Goal: Task Accomplishment & Management: Complete application form

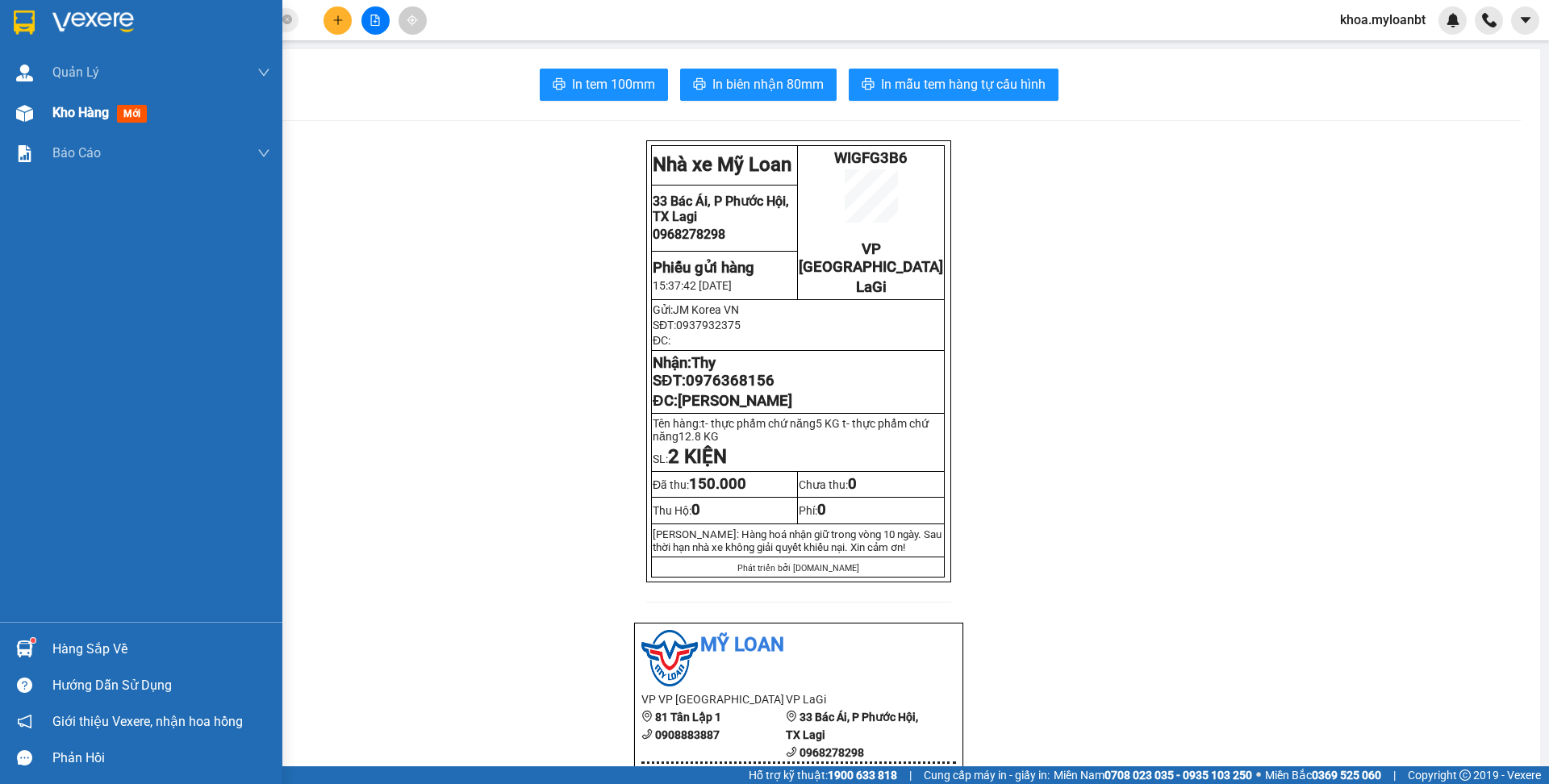
click at [37, 115] on div at bounding box center [25, 113] width 28 height 28
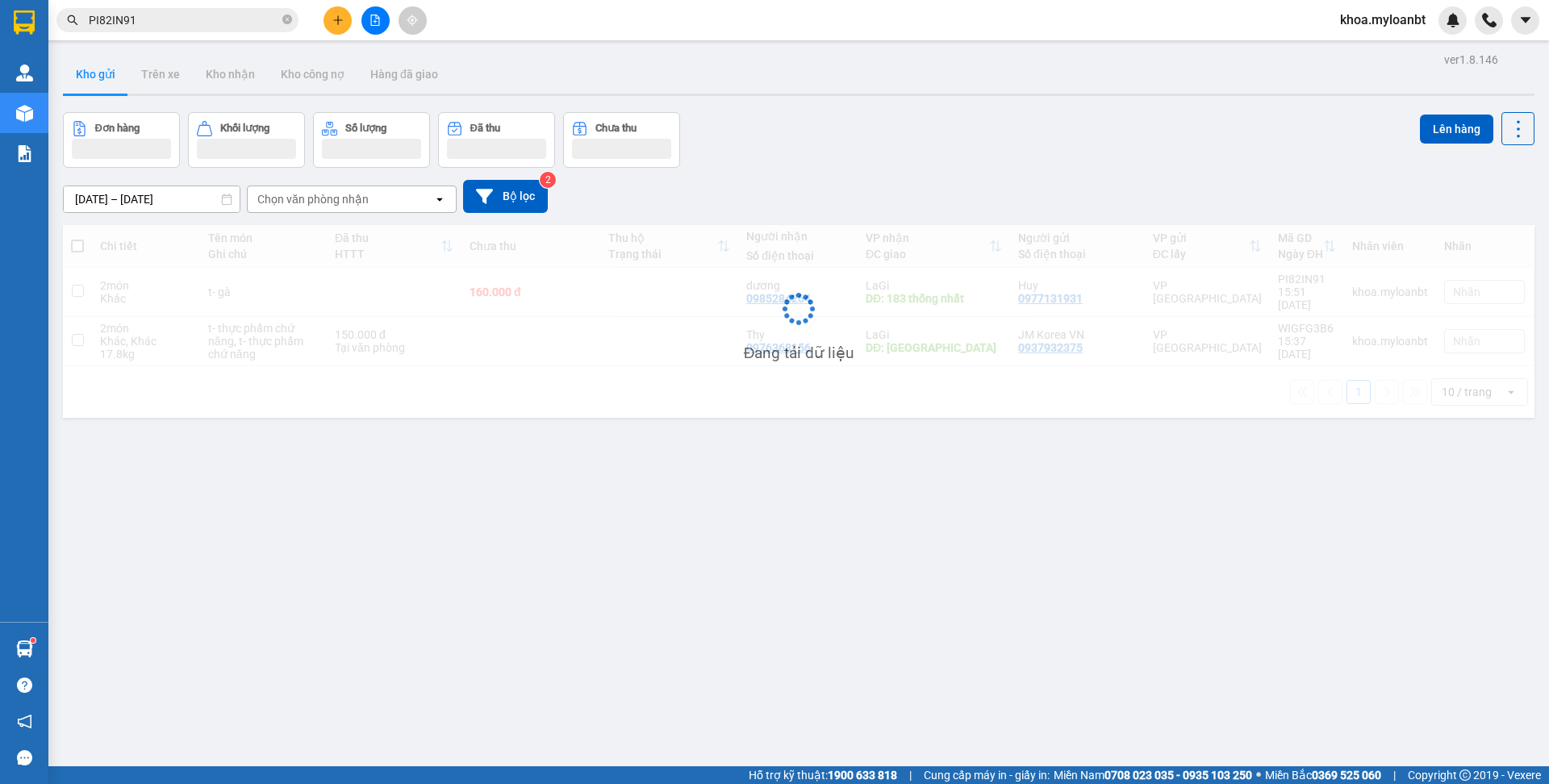
click at [189, 17] on input "PI82IN91" at bounding box center [184, 20] width 191 height 18
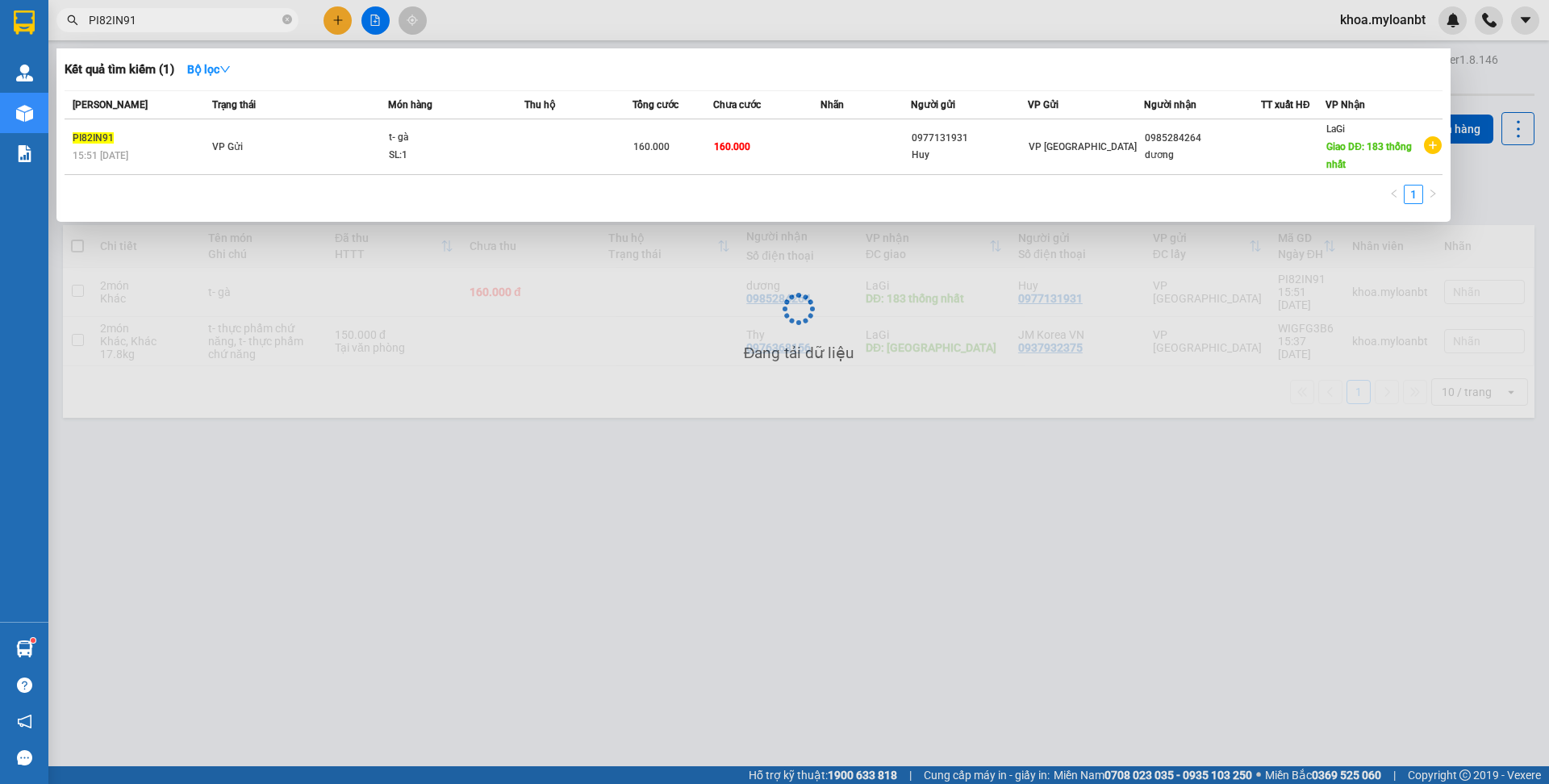
click at [189, 17] on input "PI82IN91" at bounding box center [184, 20] width 191 height 18
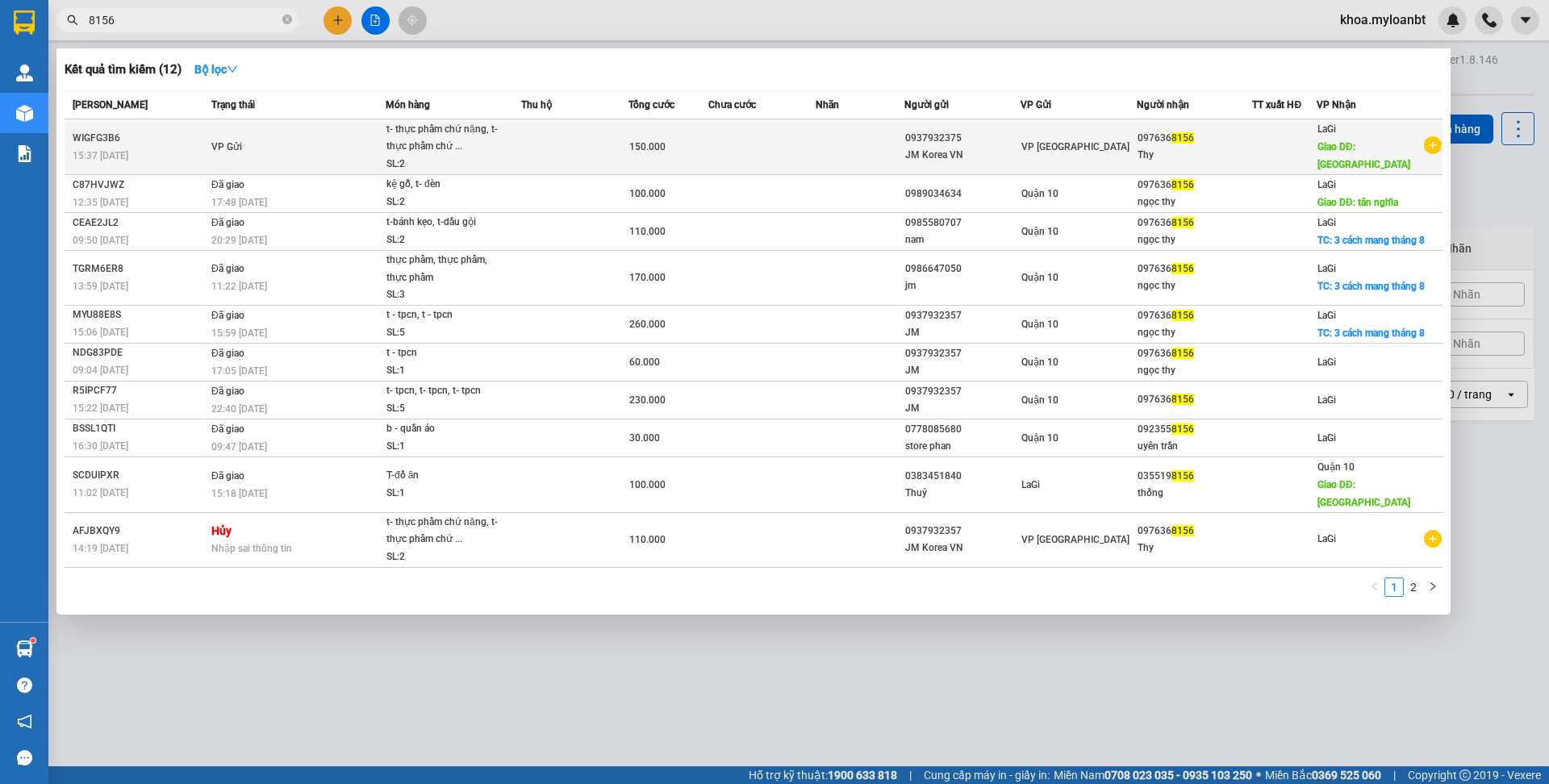
type input "8156"
click at [618, 121] on td at bounding box center [575, 146] width 107 height 55
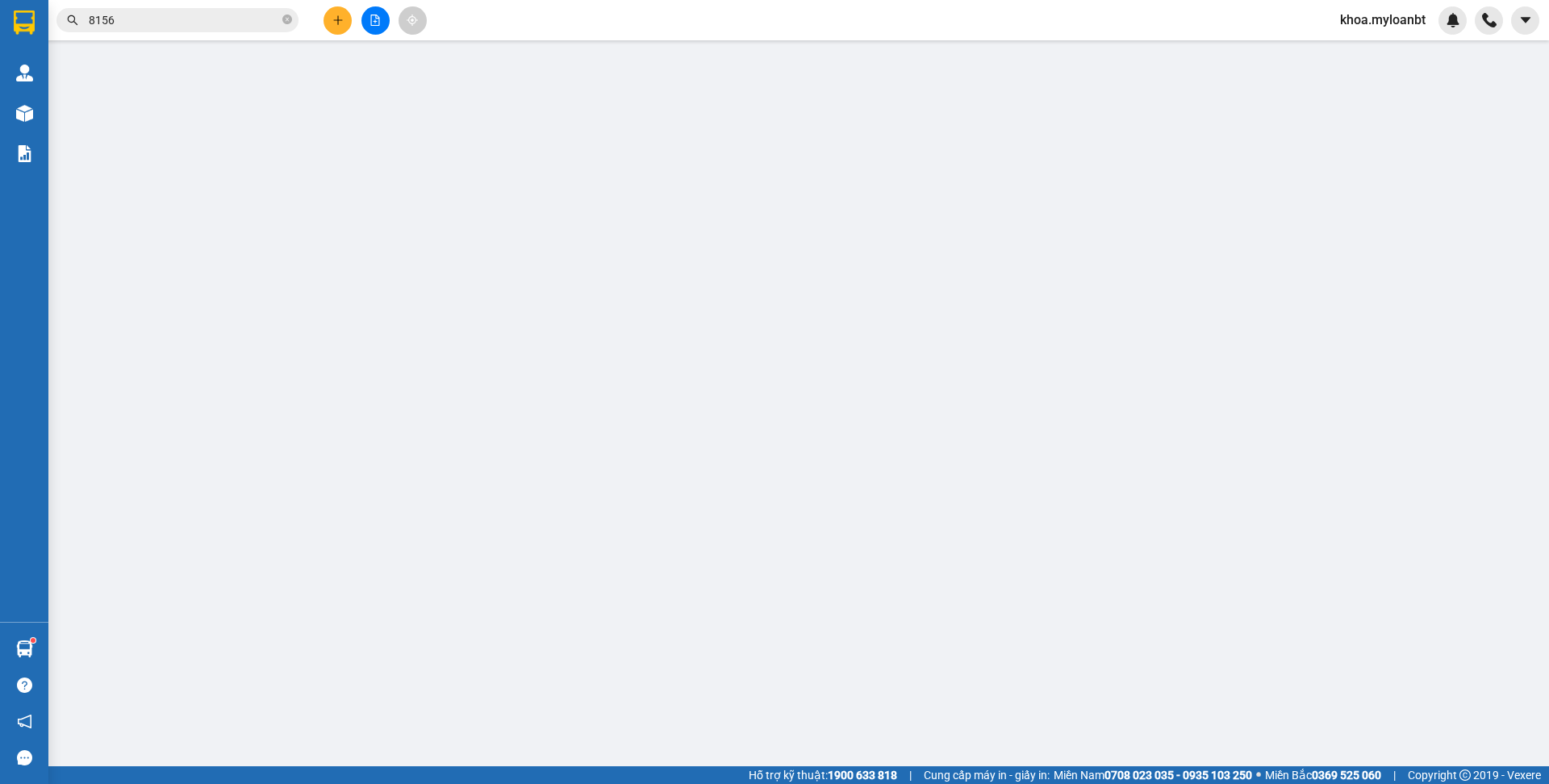
type input "0937932375"
type input "0976368156"
type input "[PERSON_NAME]"
type input "0"
type input "150.000"
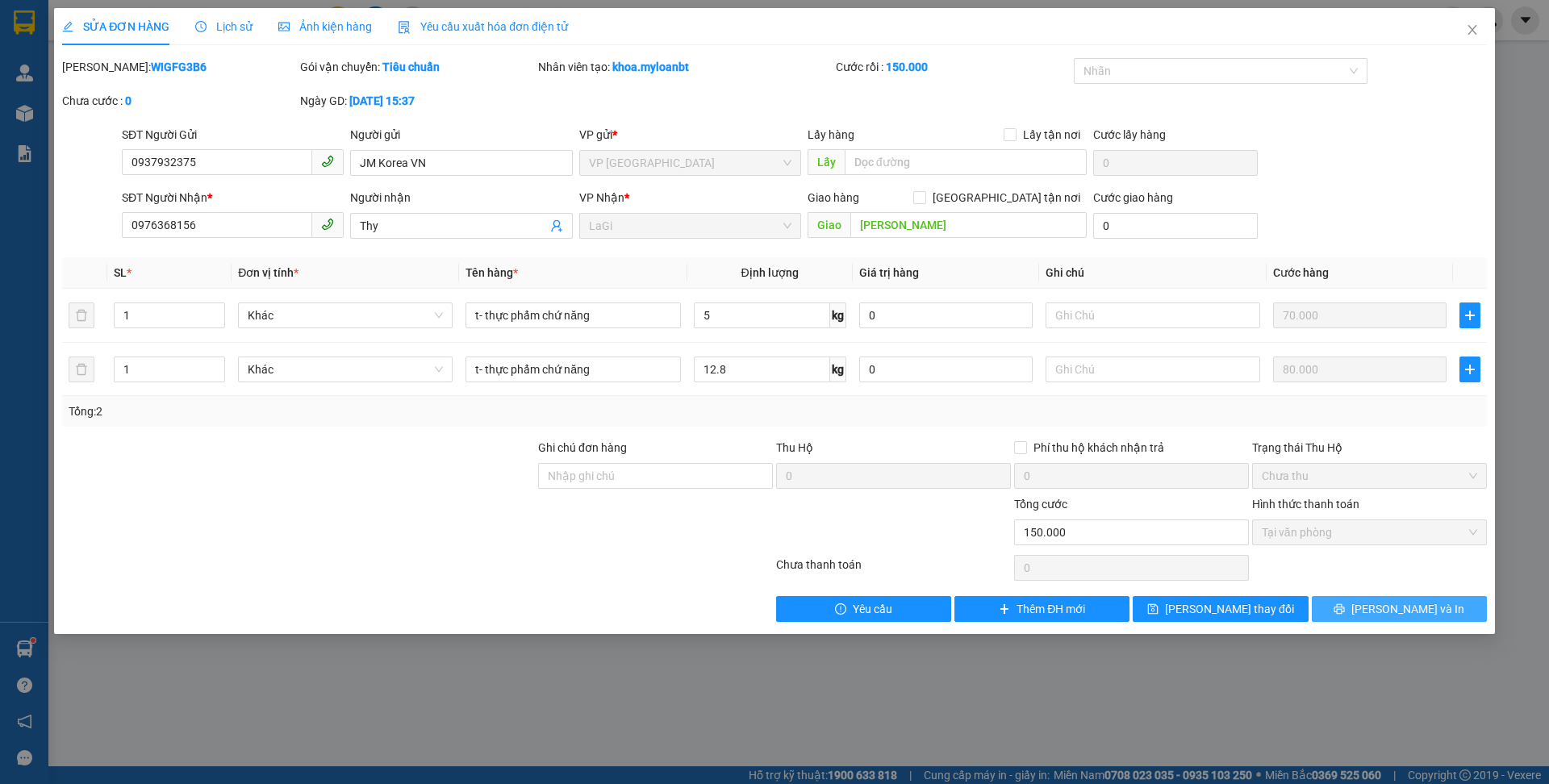
click at [1357, 608] on button "[PERSON_NAME] và In" at bounding box center [1399, 609] width 175 height 25
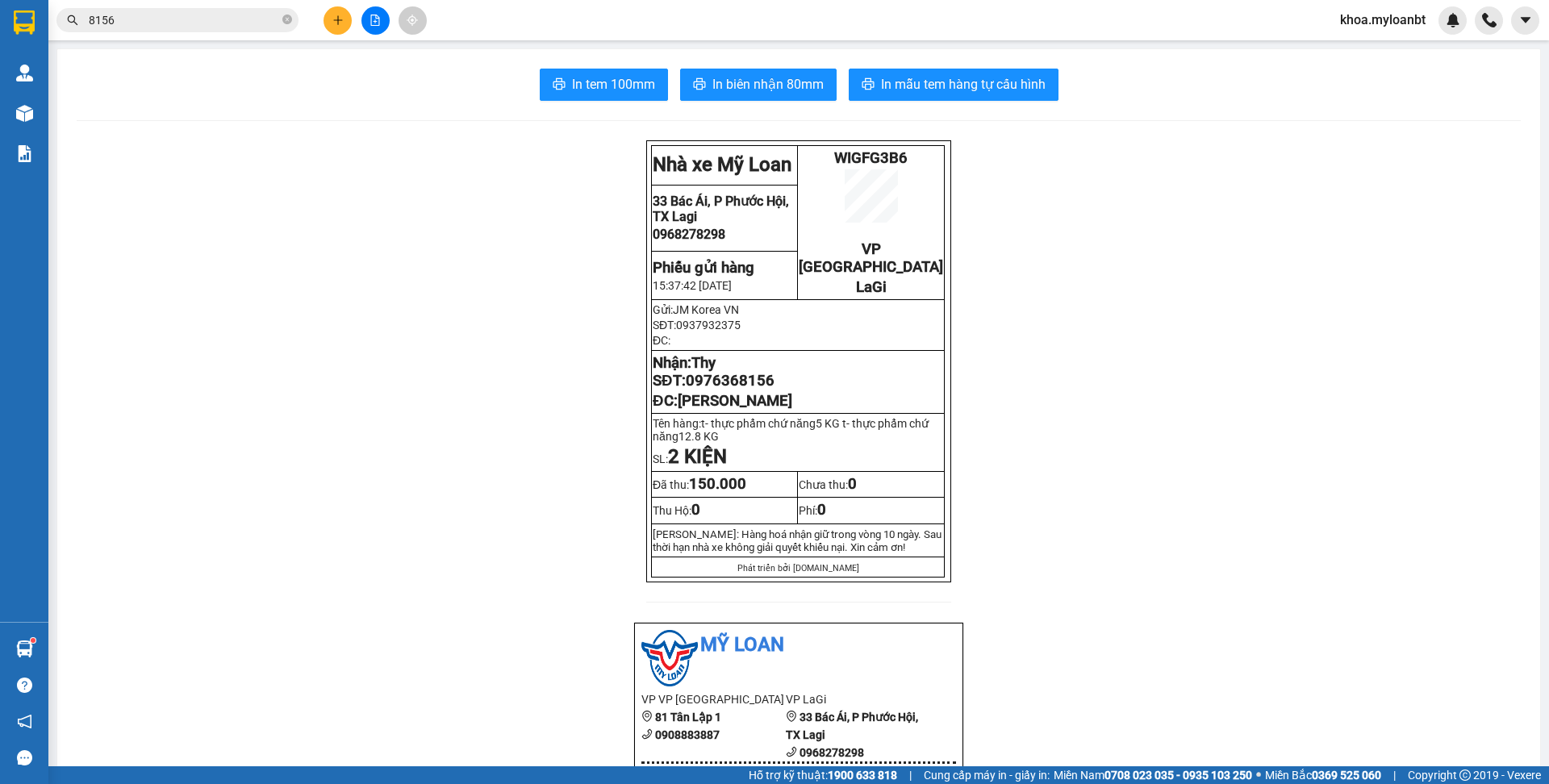
click at [893, 164] on span "WIGFG3B6" at bounding box center [871, 158] width 74 height 18
click at [288, 15] on icon "close-circle" at bounding box center [287, 19] width 10 height 10
click at [244, 25] on input "text" at bounding box center [184, 20] width 191 height 18
click at [886, 165] on span "WIGFG3B6" at bounding box center [871, 158] width 74 height 18
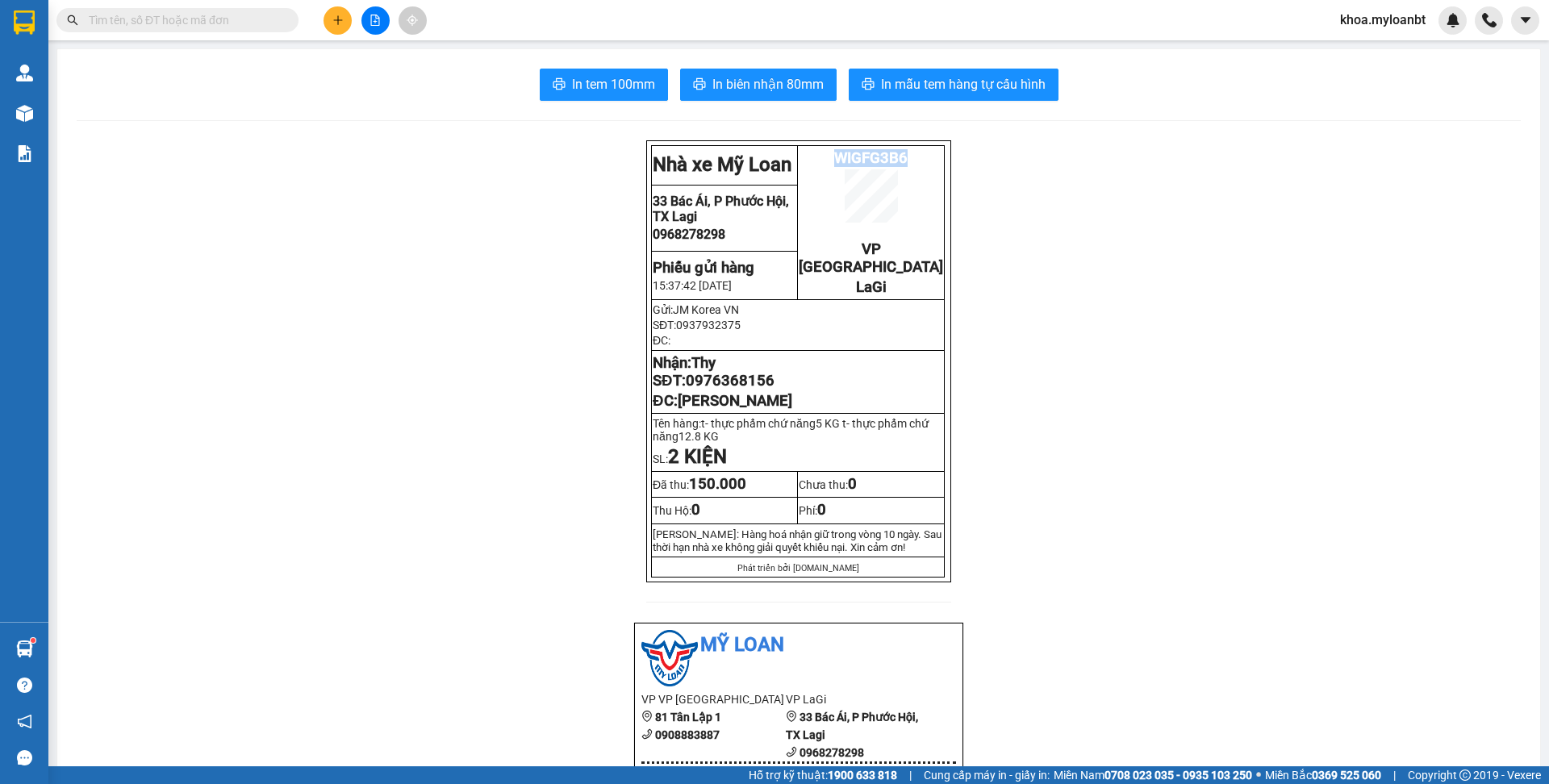
copy span "WIGFG3B6"
click at [232, 25] on input "text" at bounding box center [184, 20] width 191 height 18
paste input "WIGFG3B6"
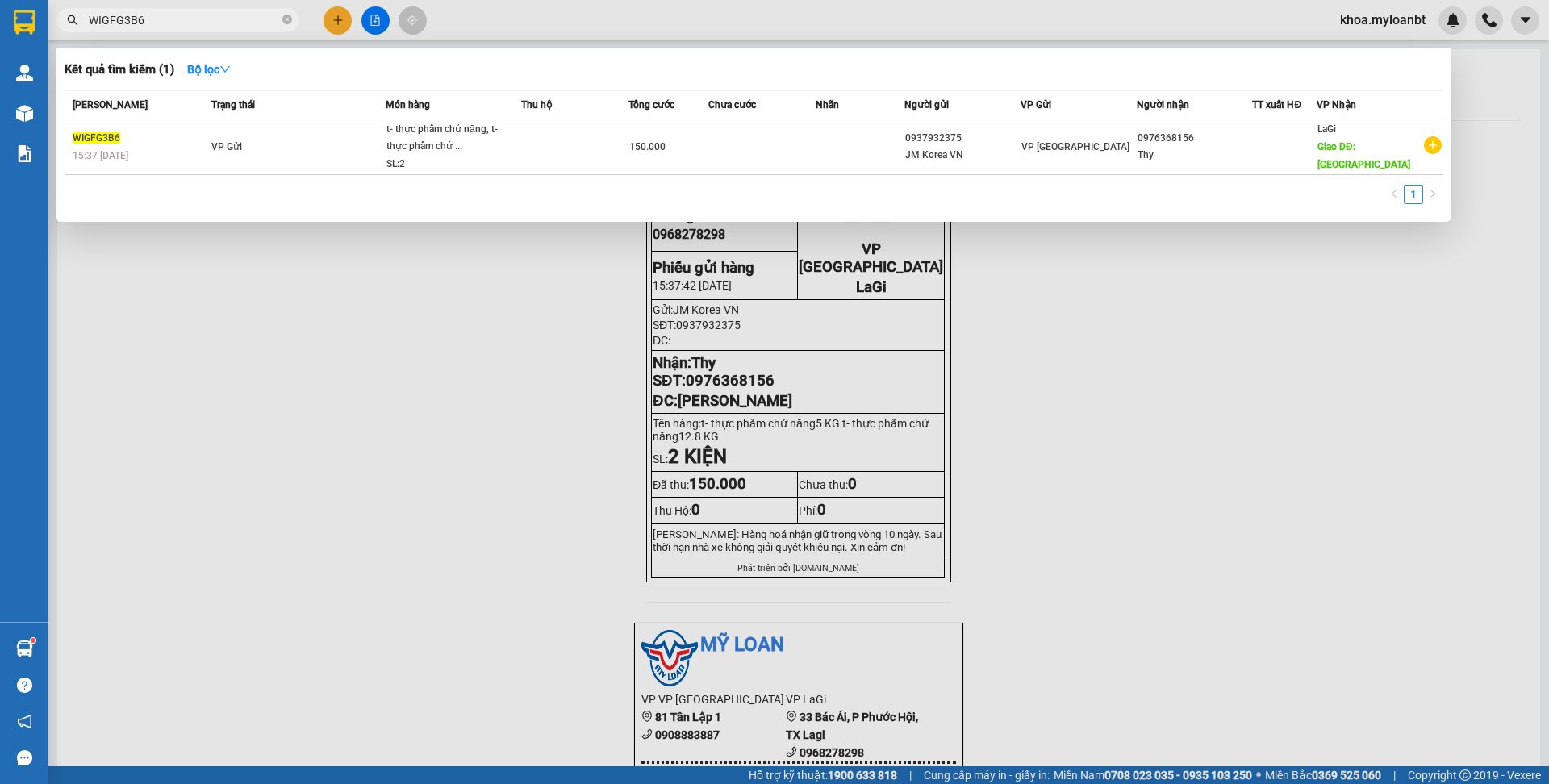
type input "WIGFG3B6"
click at [322, 142] on td "VP Gửi" at bounding box center [296, 146] width 178 height 55
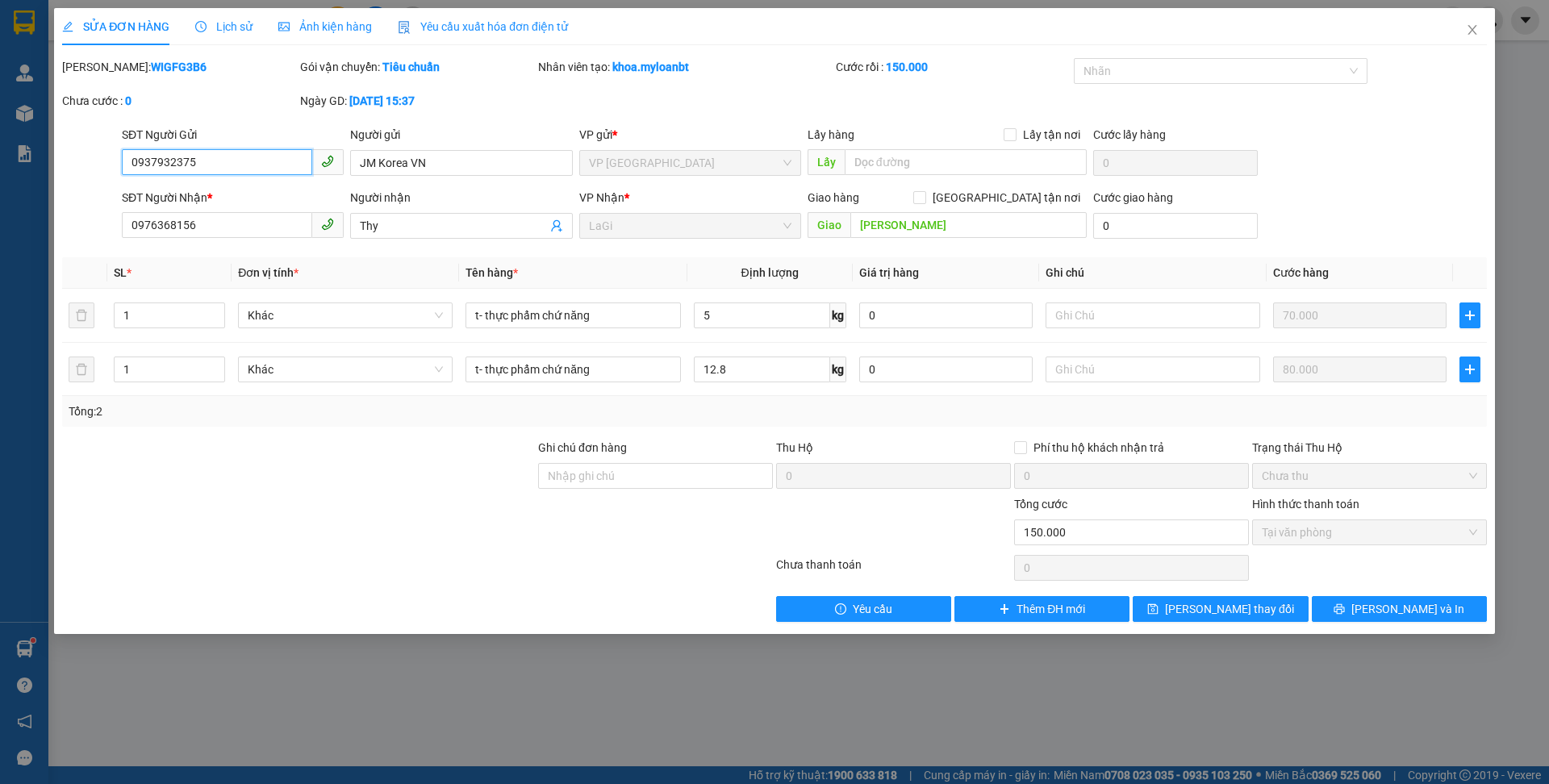
type input "0937932375"
type input "0976368156"
type input "[PERSON_NAME]"
type input "0"
type input "150.000"
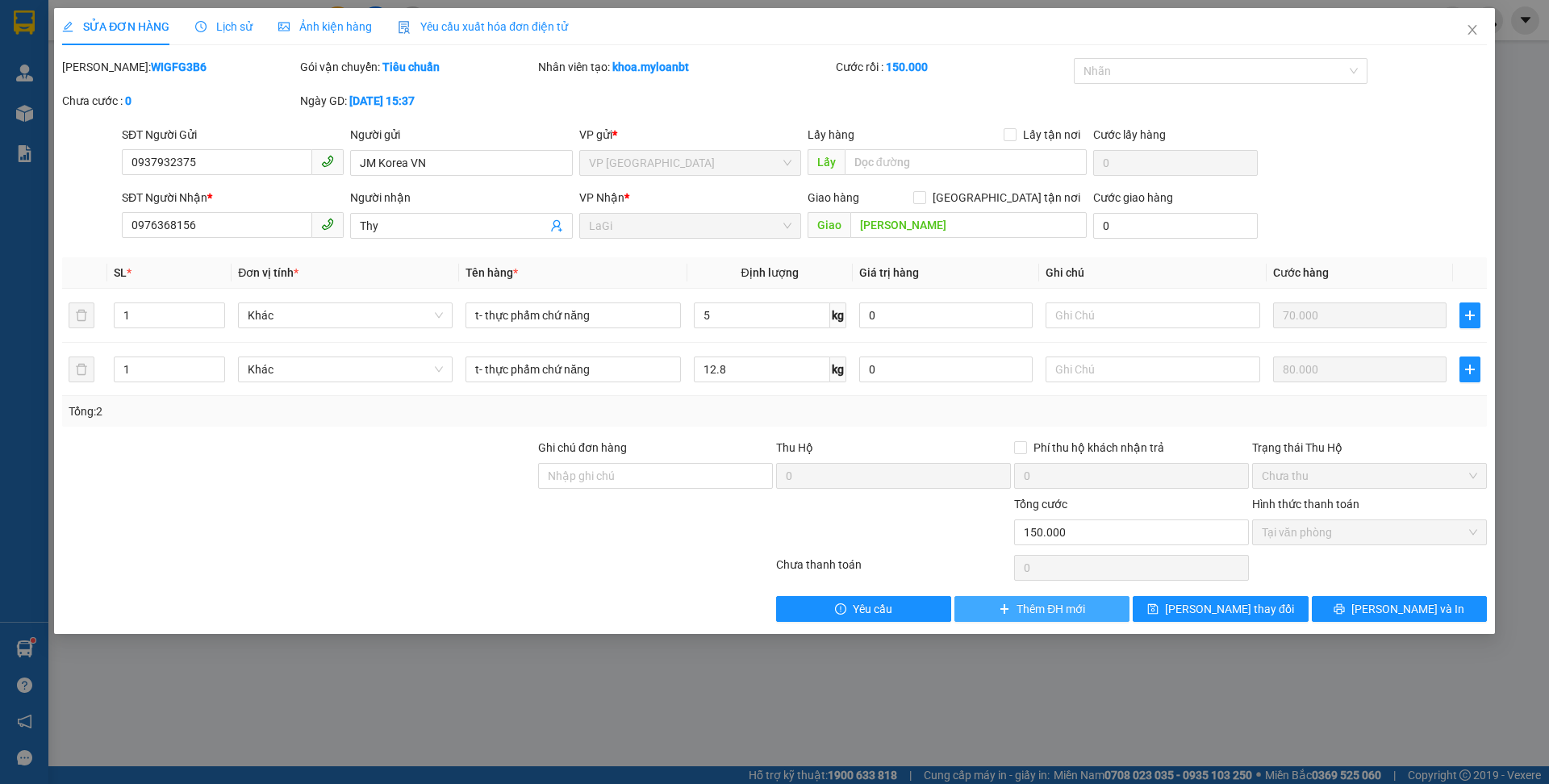
click at [1089, 605] on button "Thêm ĐH mới" at bounding box center [1041, 609] width 175 height 25
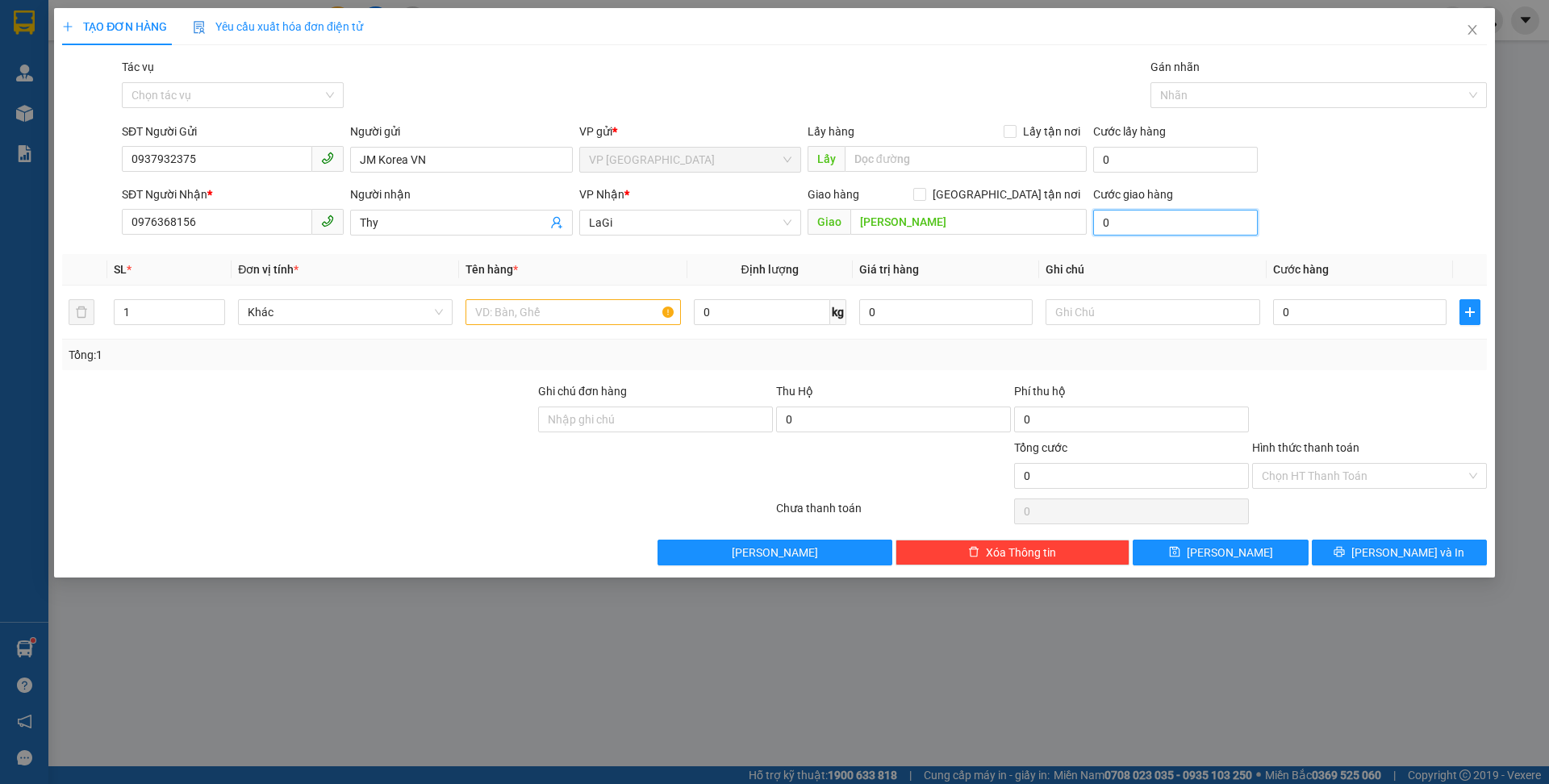
click at [1186, 224] on input "0" at bounding box center [1175, 222] width 164 height 25
type input "4"
type input "40"
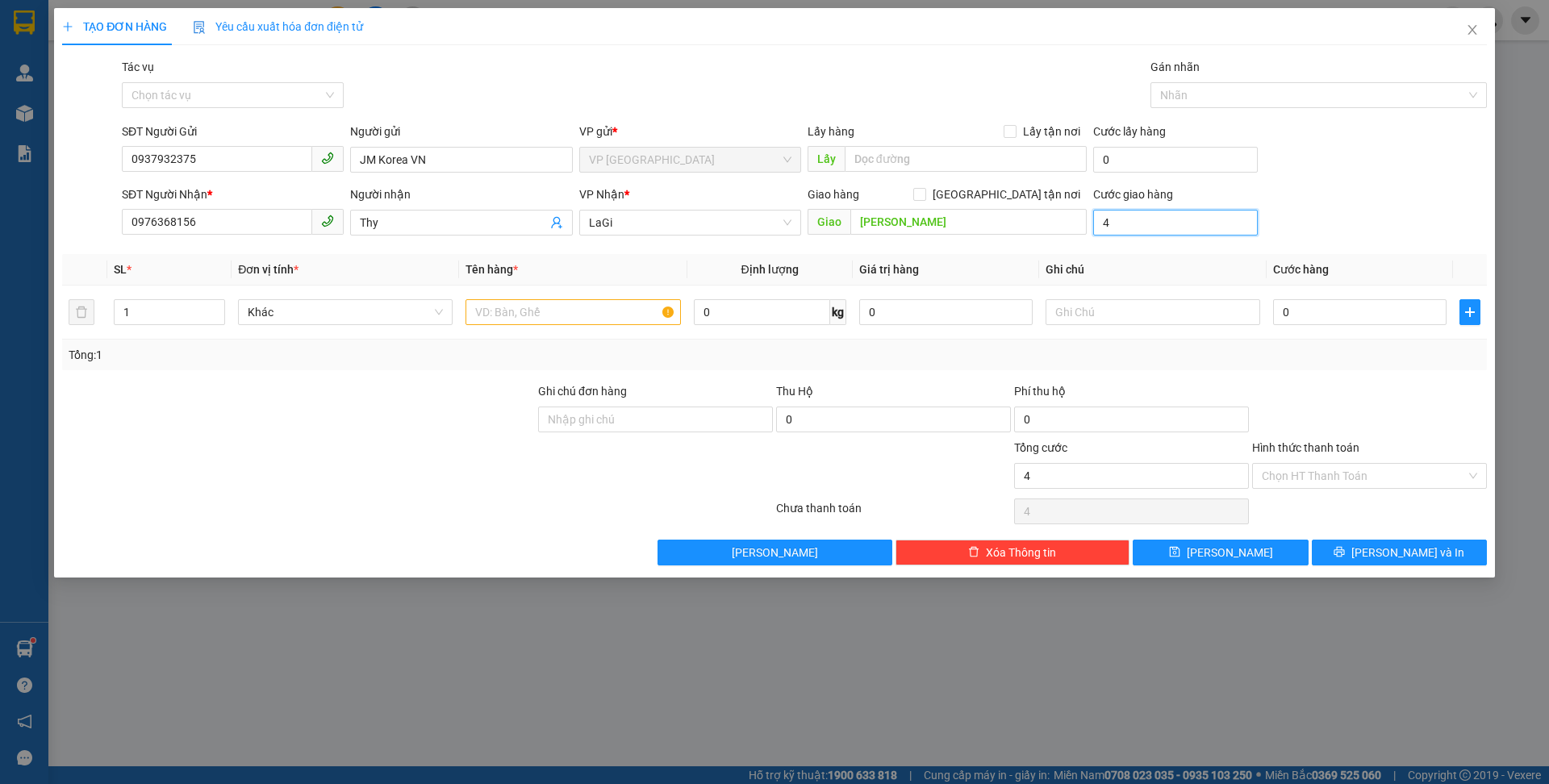
type input "40"
type input "400"
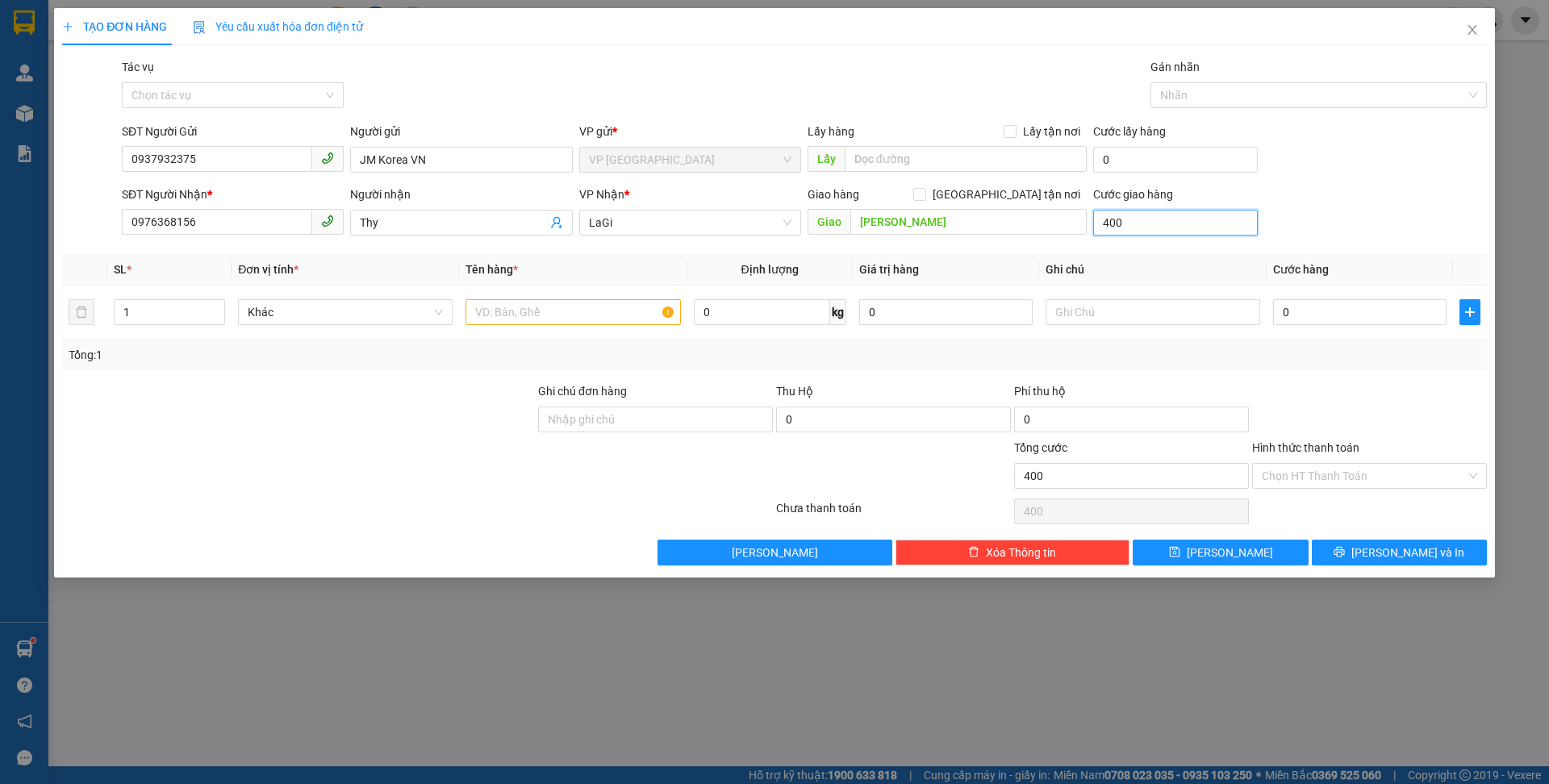
type input "40"
type input "40.000"
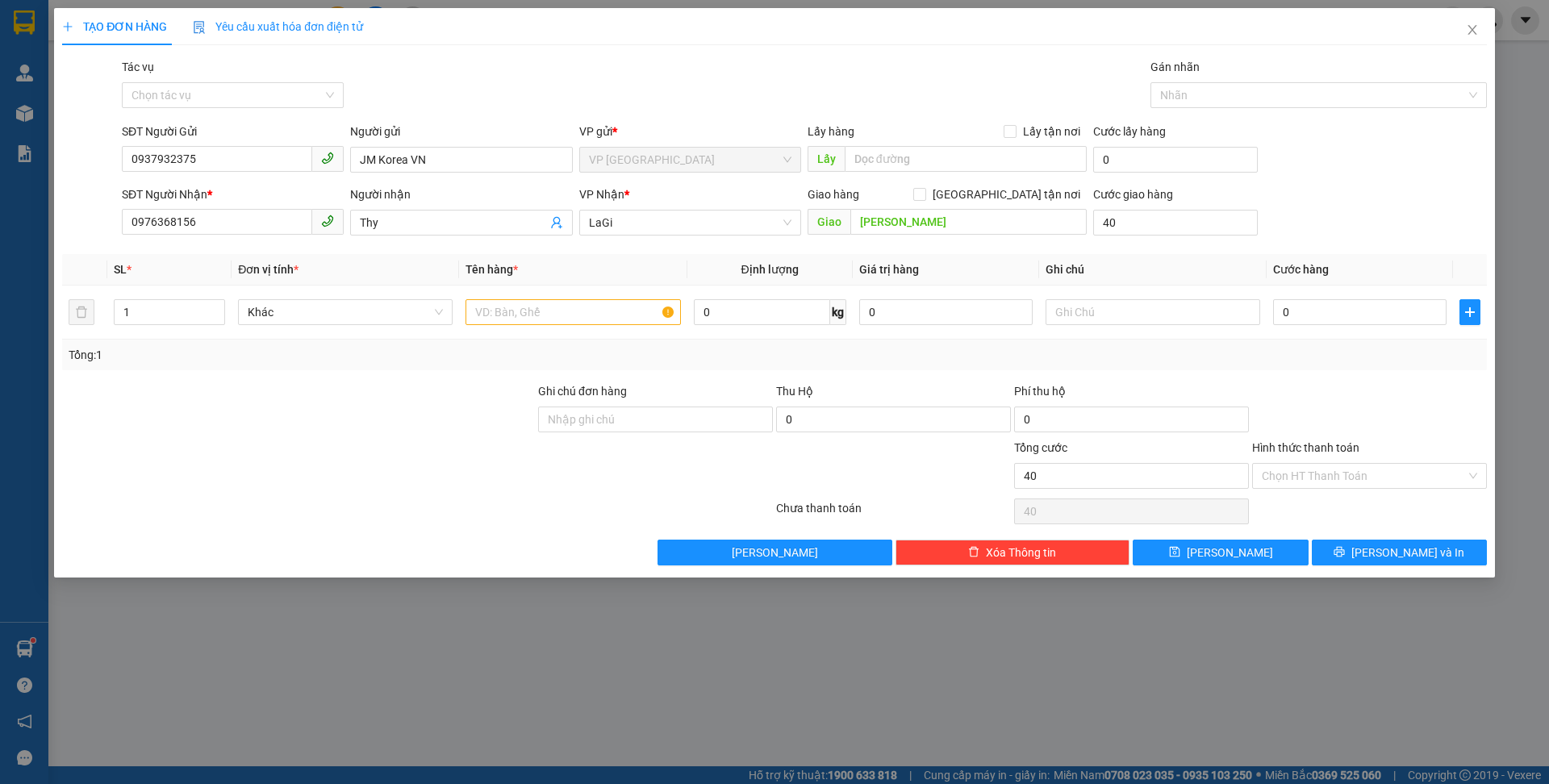
type input "40.000"
click at [1336, 213] on div "SĐT Người Nhận * 0976368156 Người nhận Thy VP Nhận * LaGi Giao hàng Giao tận nơ…" at bounding box center [804, 213] width 1371 height 56
click at [543, 304] on input "text" at bounding box center [573, 312] width 214 height 25
click at [789, 304] on input "0" at bounding box center [762, 312] width 136 height 25
type input "12.8"
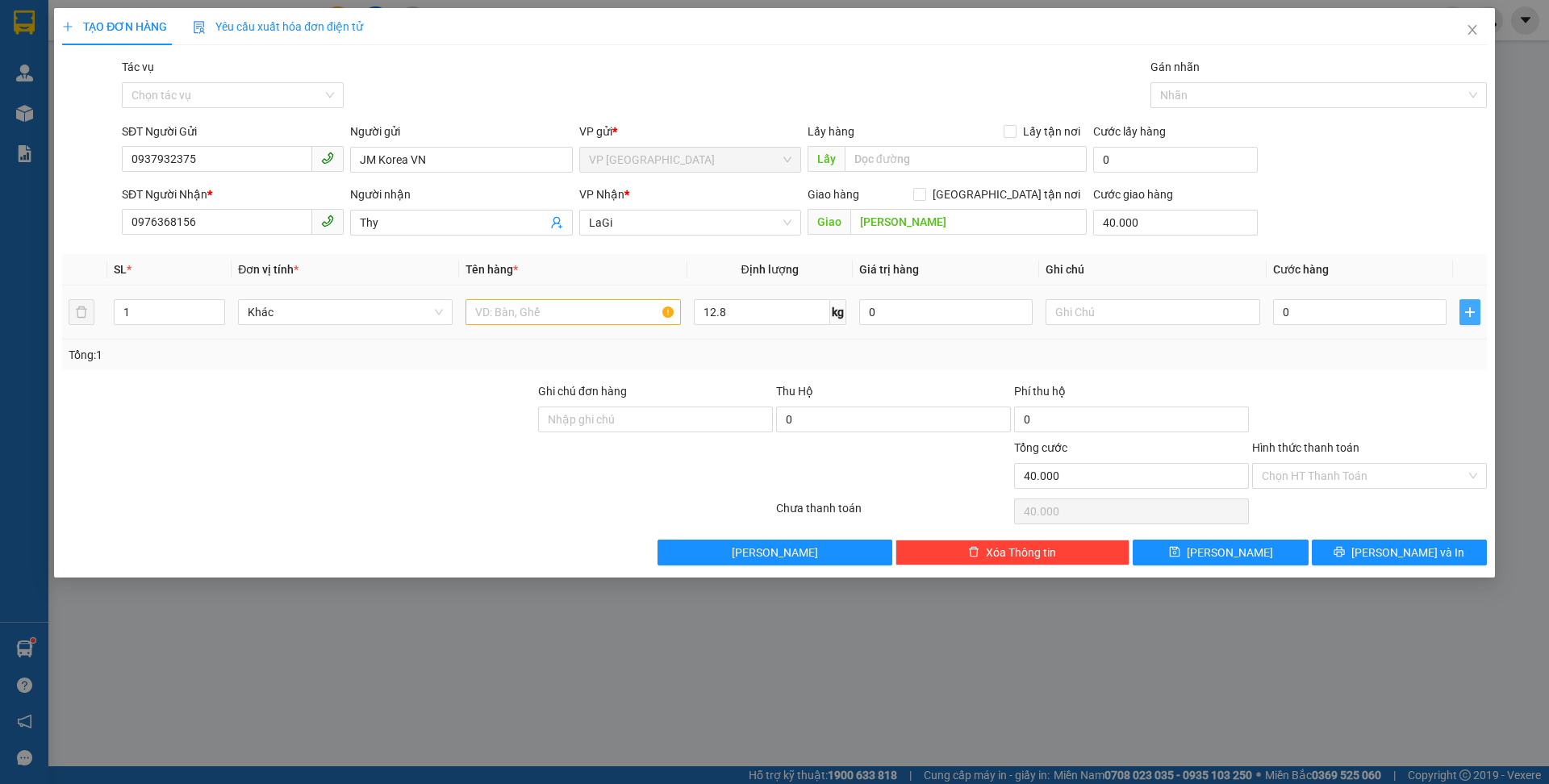
click at [1460, 310] on span "plus" at bounding box center [1469, 312] width 19 height 13
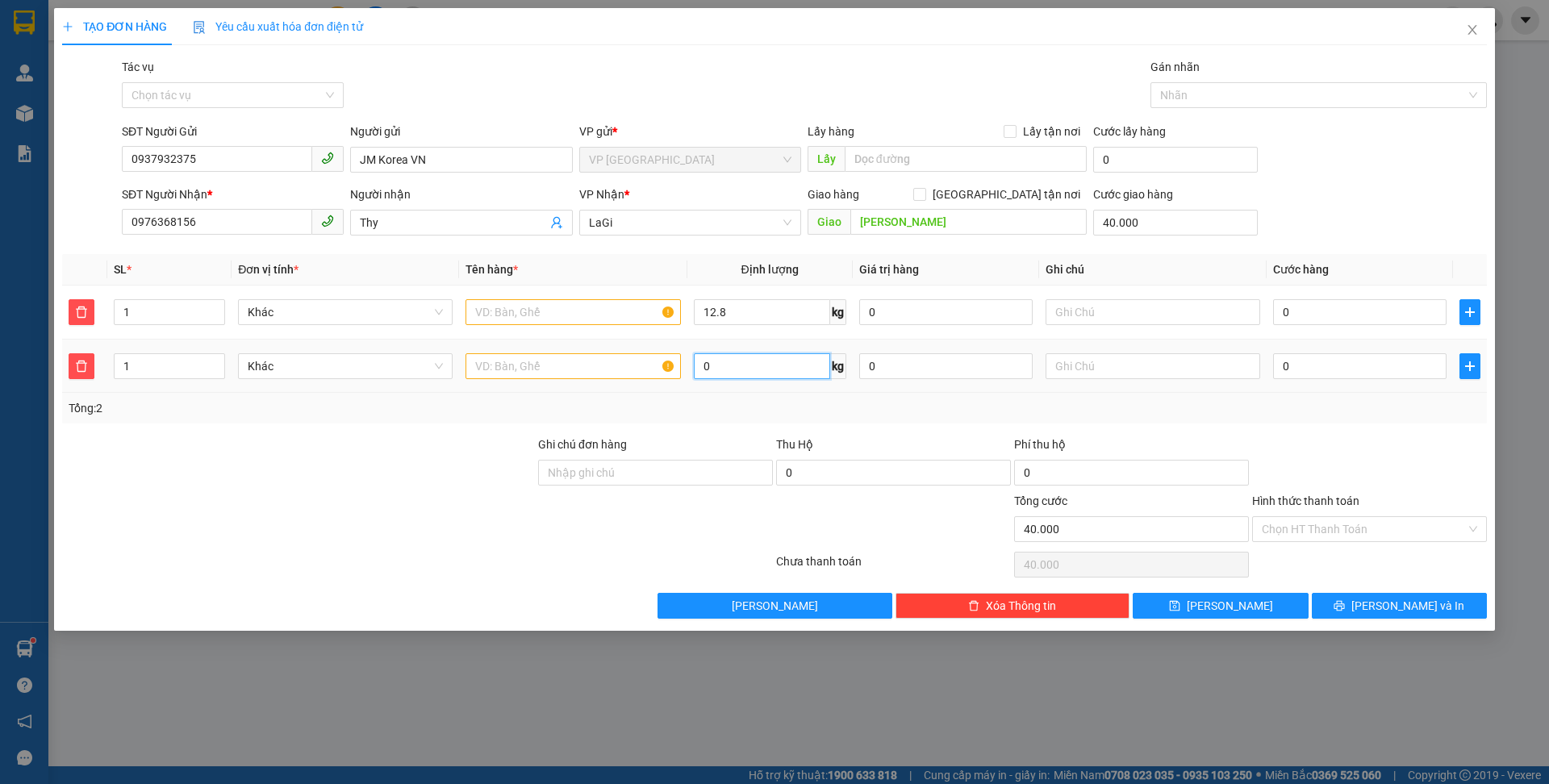
click at [747, 358] on input "0" at bounding box center [762, 366] width 136 height 25
type input "5"
click at [1389, 296] on div "0" at bounding box center [1359, 312] width 173 height 33
click at [1386, 304] on input "0" at bounding box center [1359, 312] width 173 height 25
type input "6"
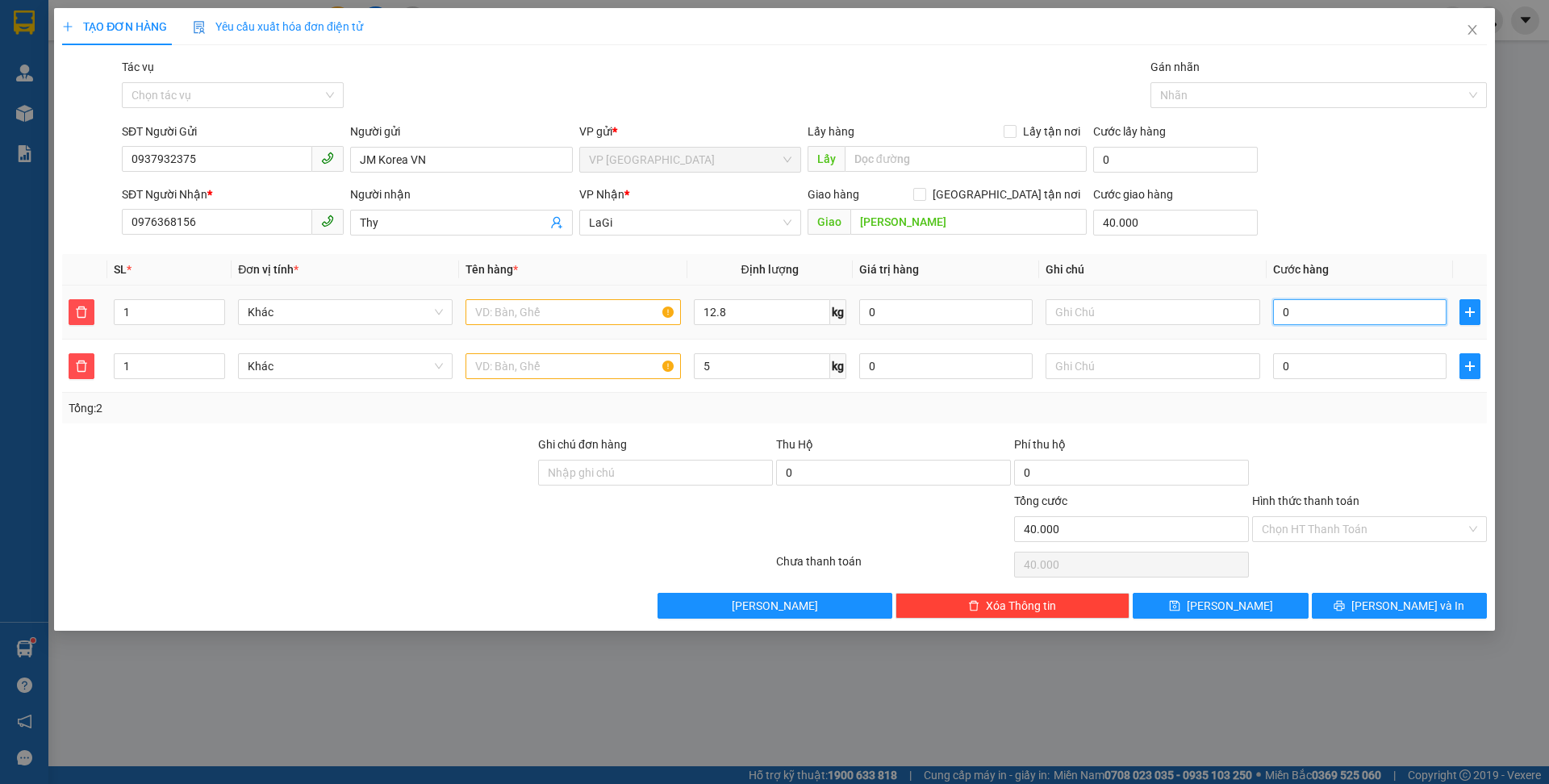
type input "40.006"
type input "60"
type input "40.060"
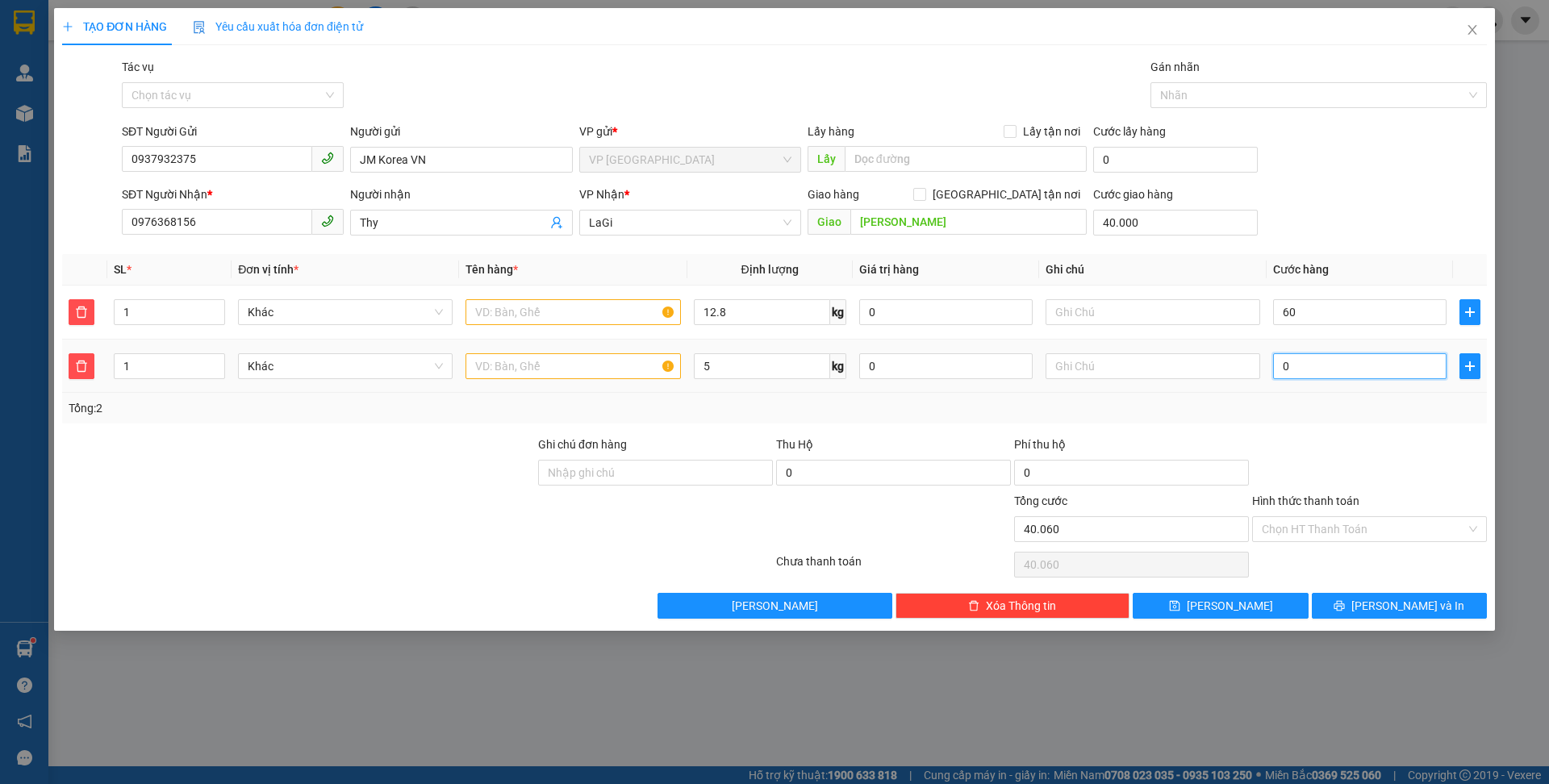
type input "60.000"
type input "100.000"
click at [1337, 358] on input "0" at bounding box center [1359, 366] width 173 height 25
type input "100.005"
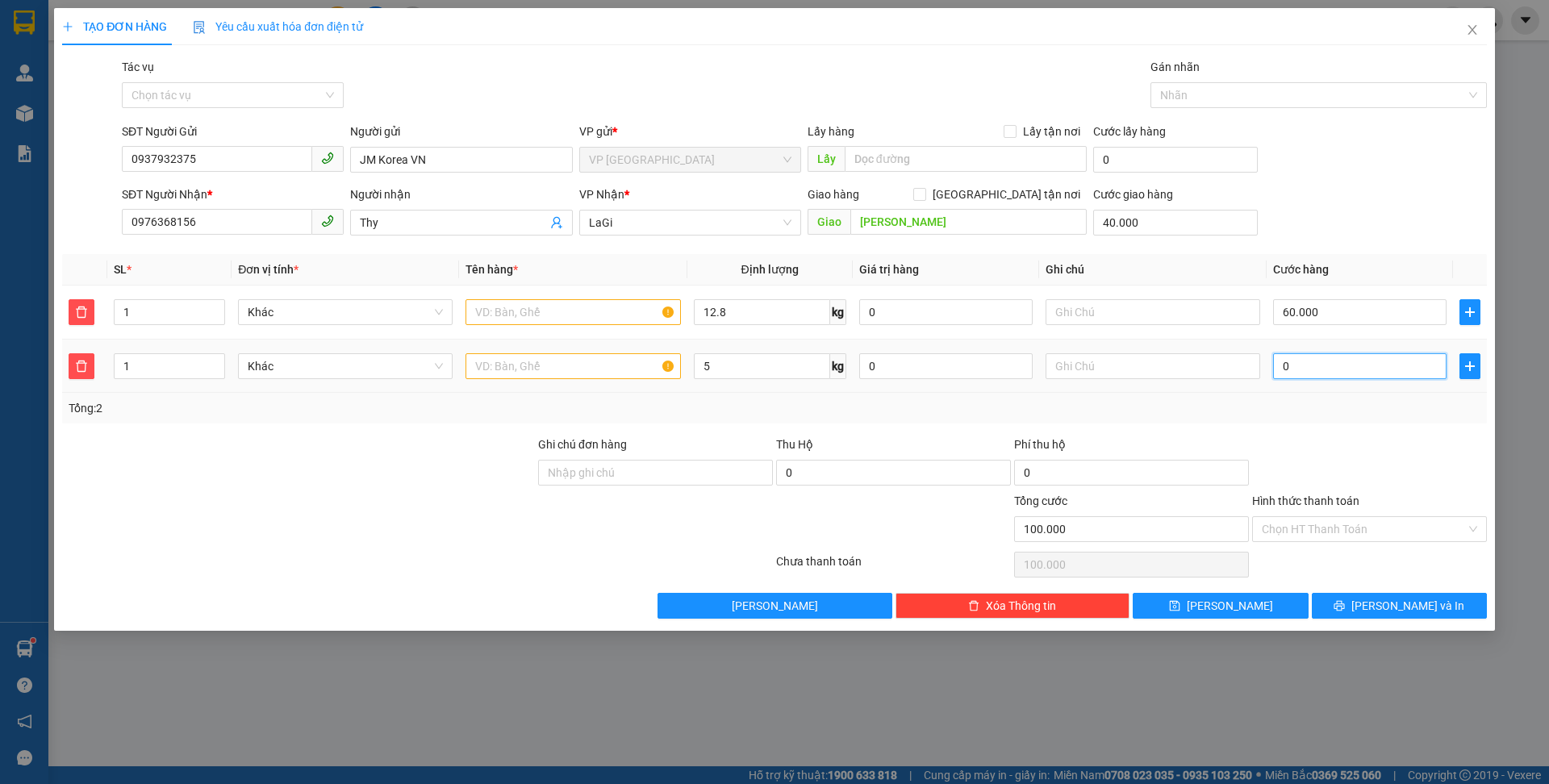
type input "100.005"
type input "5"
type input "100.050"
type input "50"
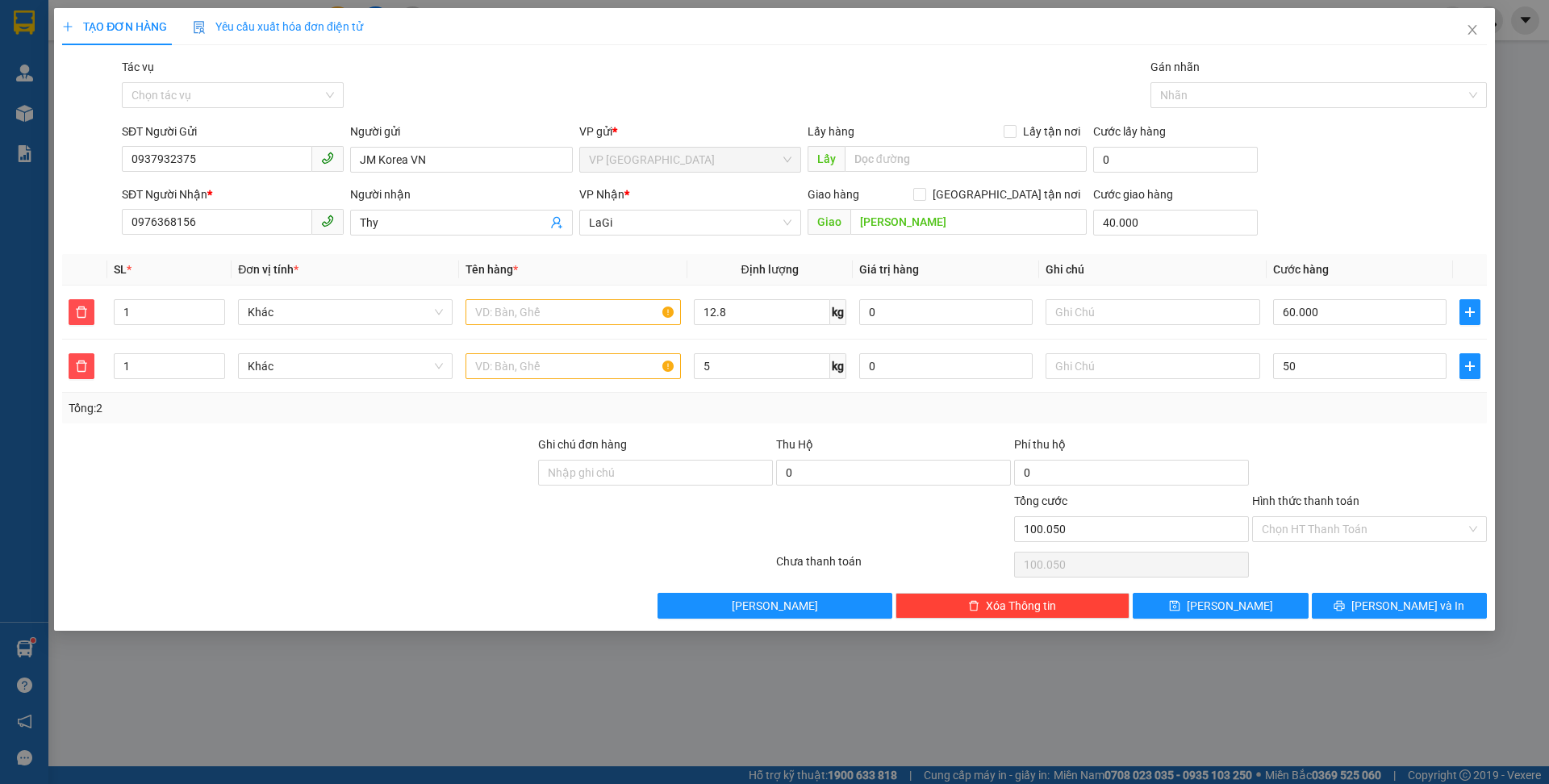
type input "150.000"
type input "50.000"
click at [1303, 413] on div "Tổng: 2" at bounding box center [774, 408] width 1412 height 18
click at [583, 303] on input "text" at bounding box center [573, 312] width 214 height 25
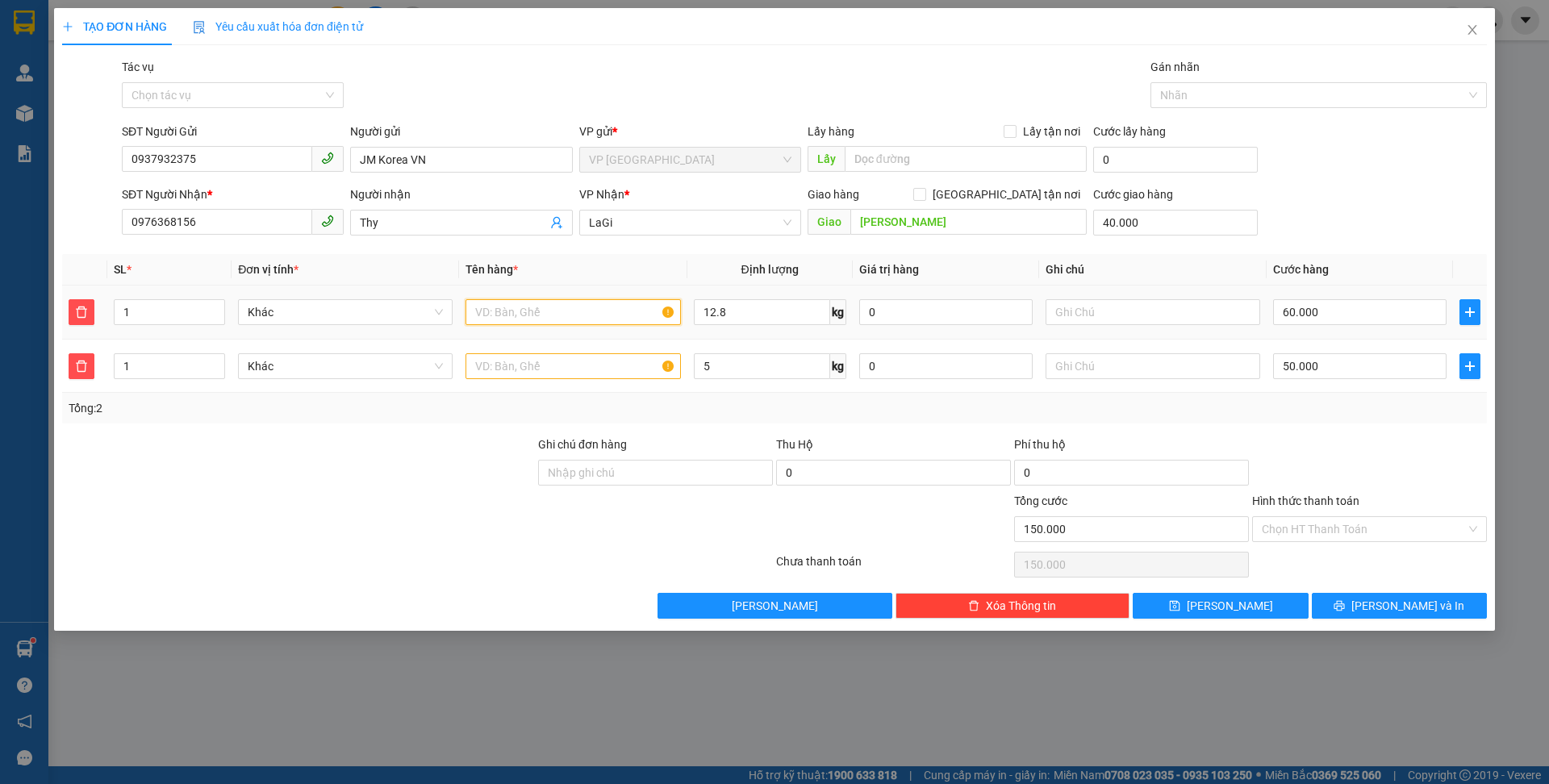
paste input "t- thực phẩm chức năng"
type input "t- thực phẩm chức năng"
click at [540, 365] on input "text" at bounding box center [573, 366] width 214 height 25
paste input "t- thực phẩm chức năng"
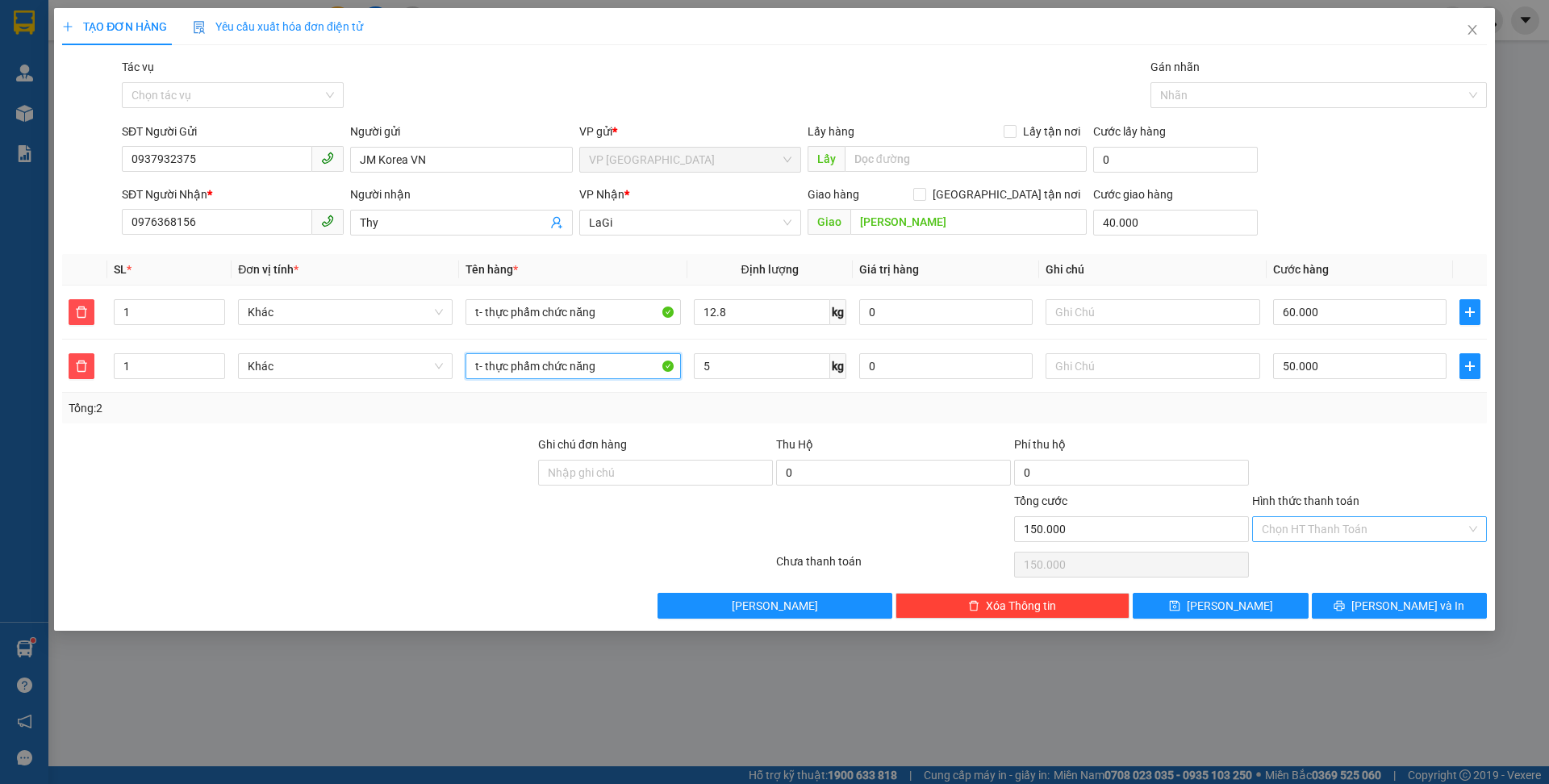
type input "t- thực phẩm chức năng"
click at [1315, 532] on input "Hình thức thanh toán" at bounding box center [1364, 529] width 204 height 24
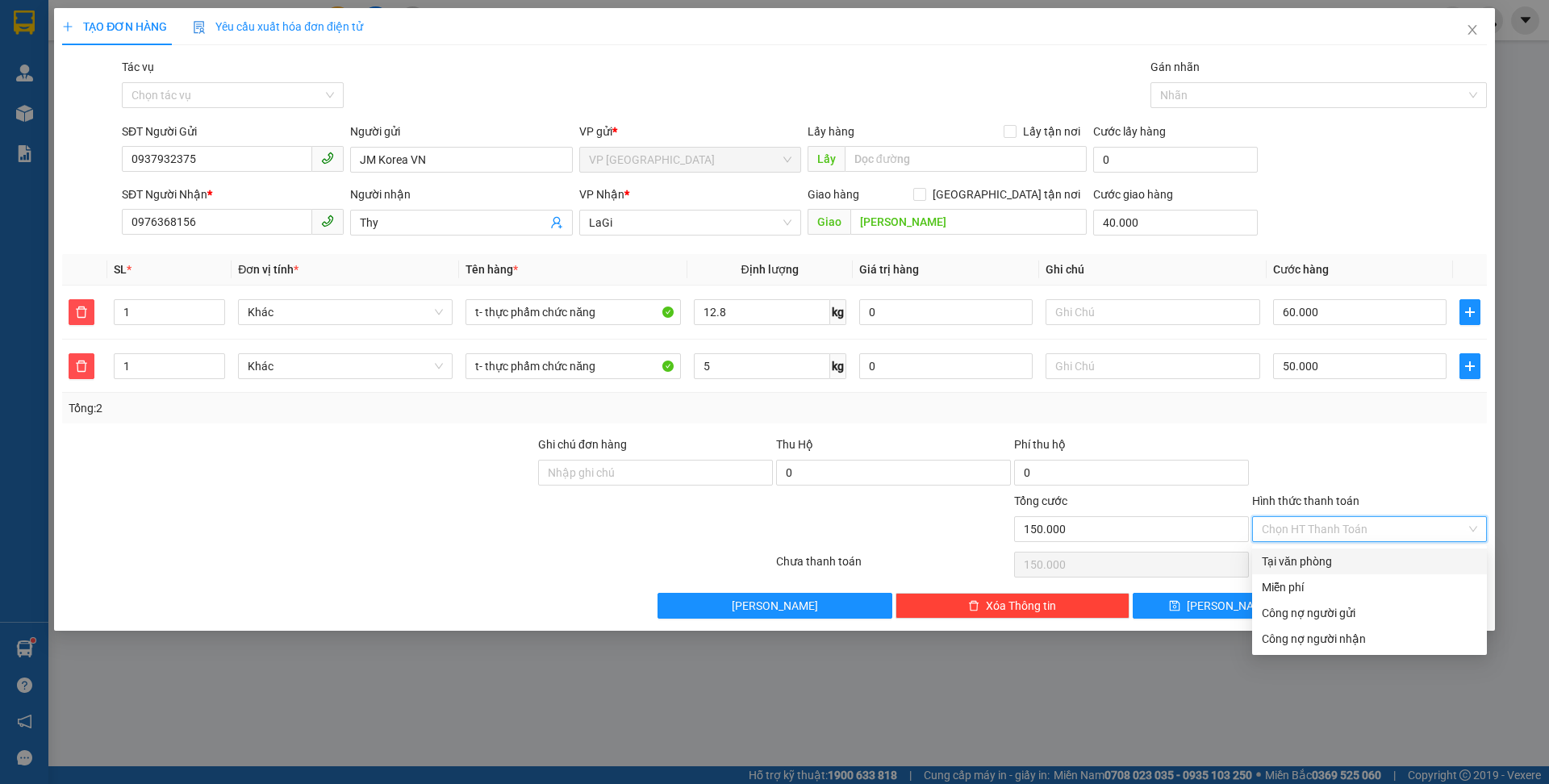
click at [1300, 553] on div "Tại văn phòng" at bounding box center [1369, 562] width 215 height 18
type input "0"
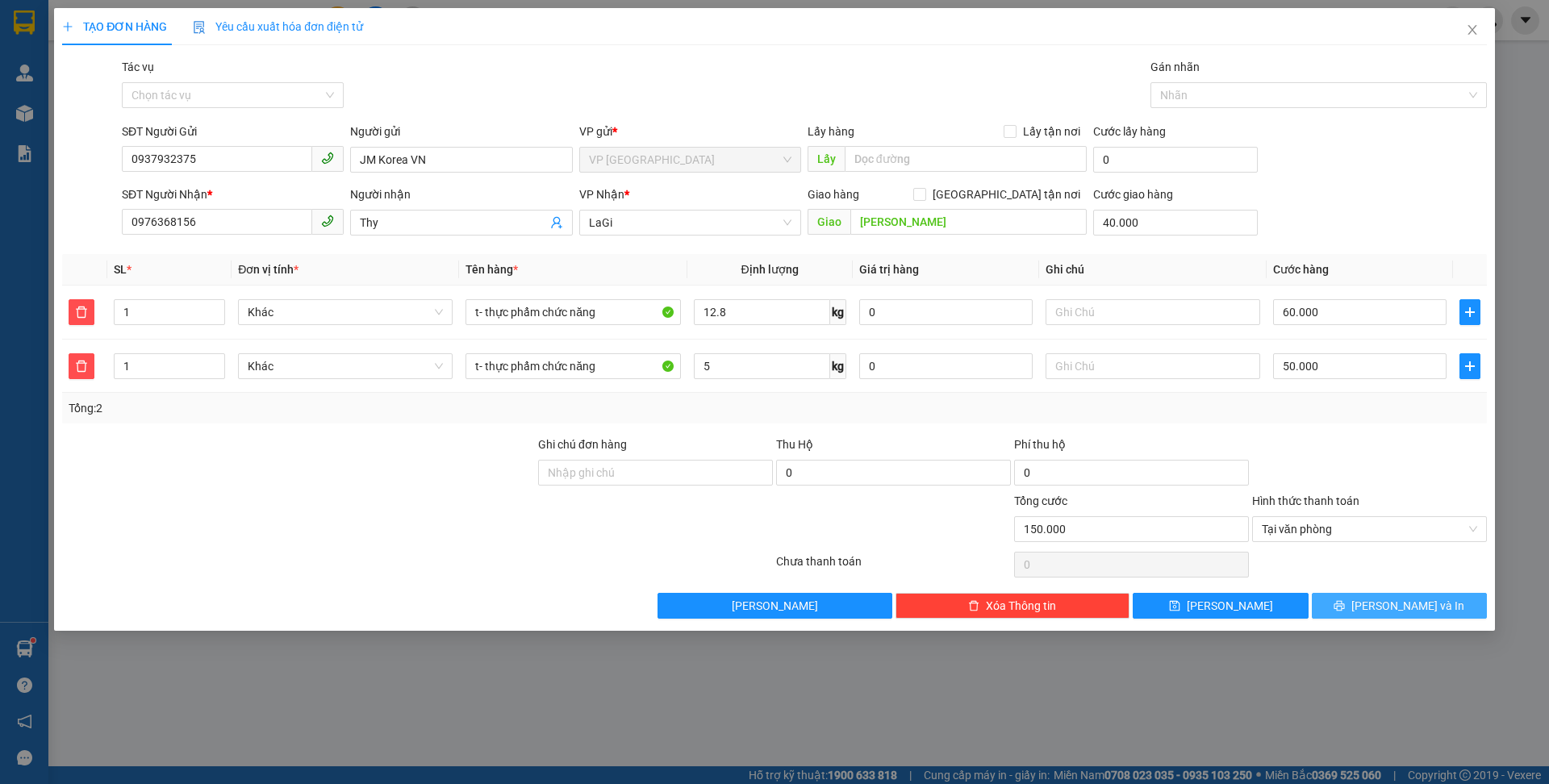
click at [1399, 597] on span "[PERSON_NAME] và In" at bounding box center [1407, 605] width 113 height 18
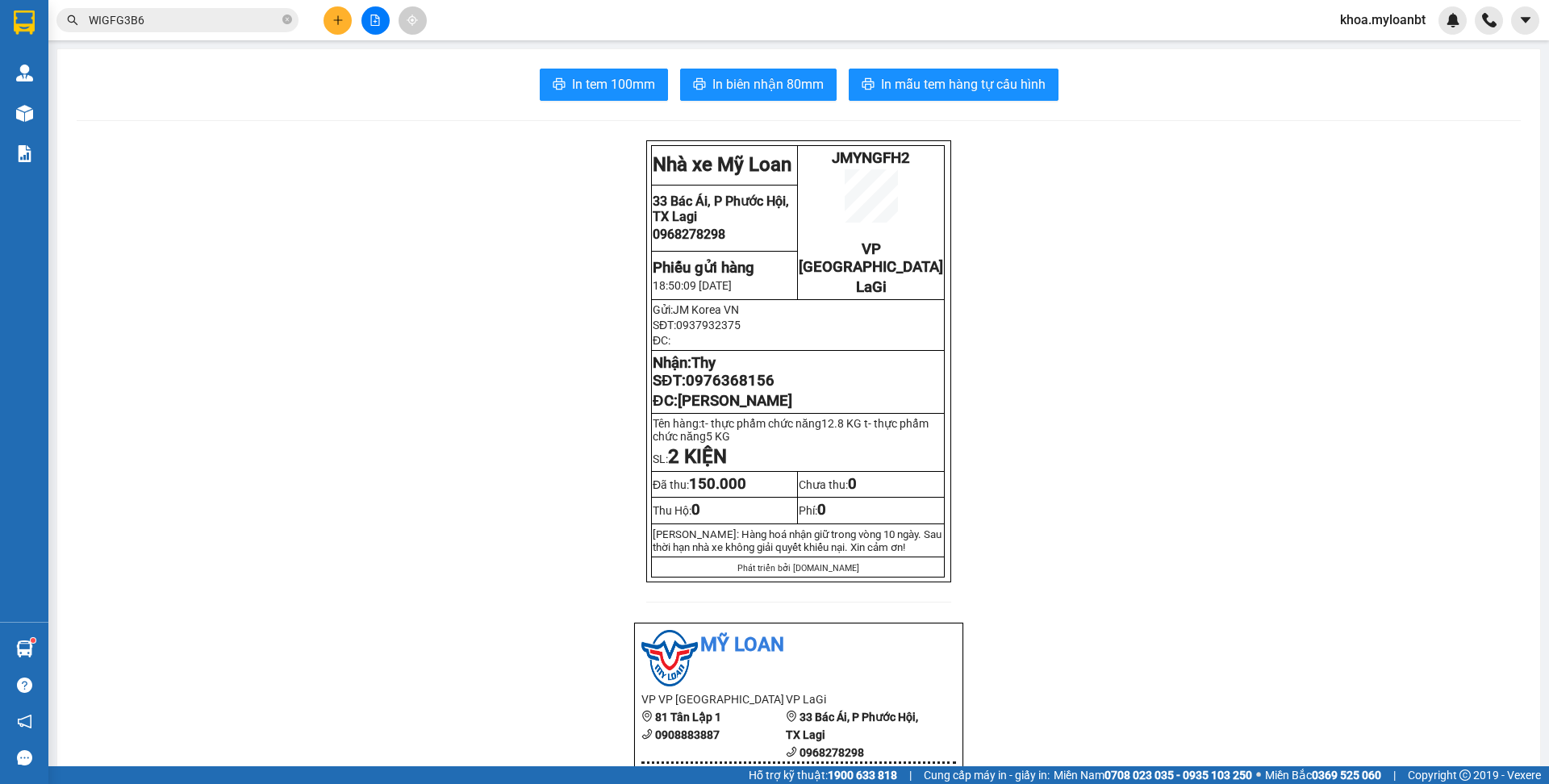
click at [248, 23] on input "WIGFG3B6" at bounding box center [184, 20] width 191 height 18
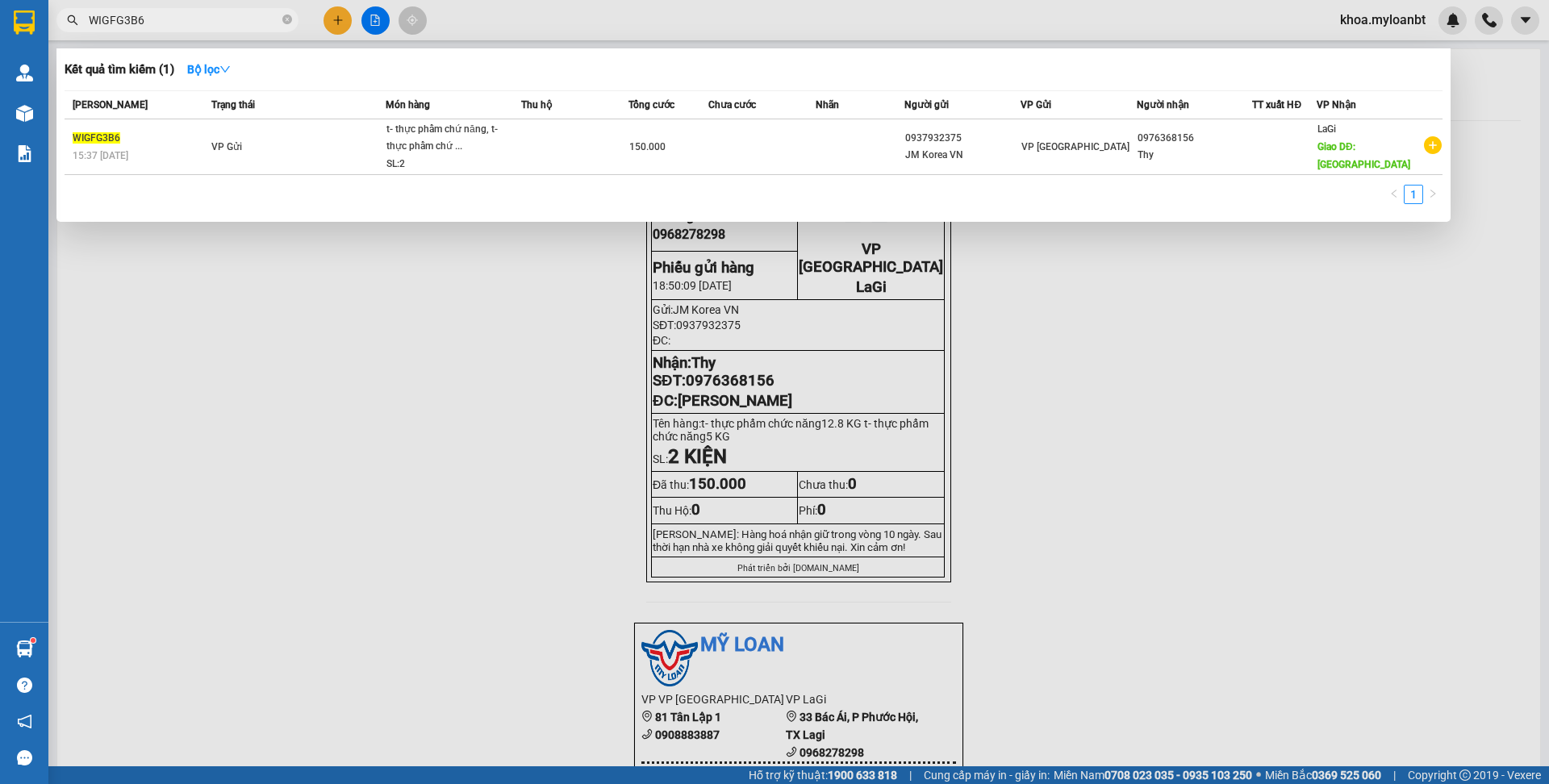
click at [264, 25] on input "WIGFG3B6" at bounding box center [184, 20] width 191 height 18
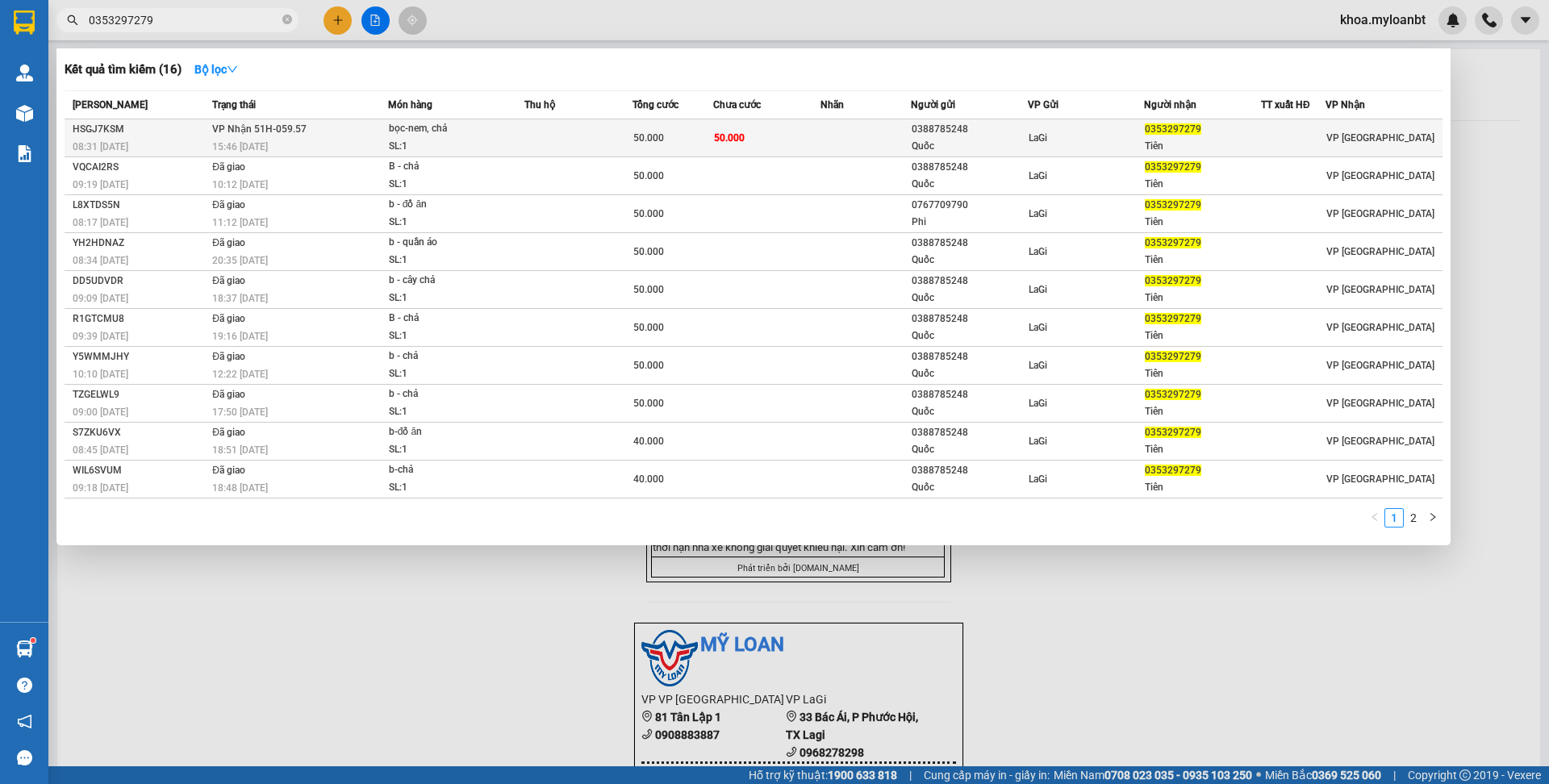
type input "0353297279"
click at [727, 122] on td "50.000" at bounding box center [766, 138] width 108 height 38
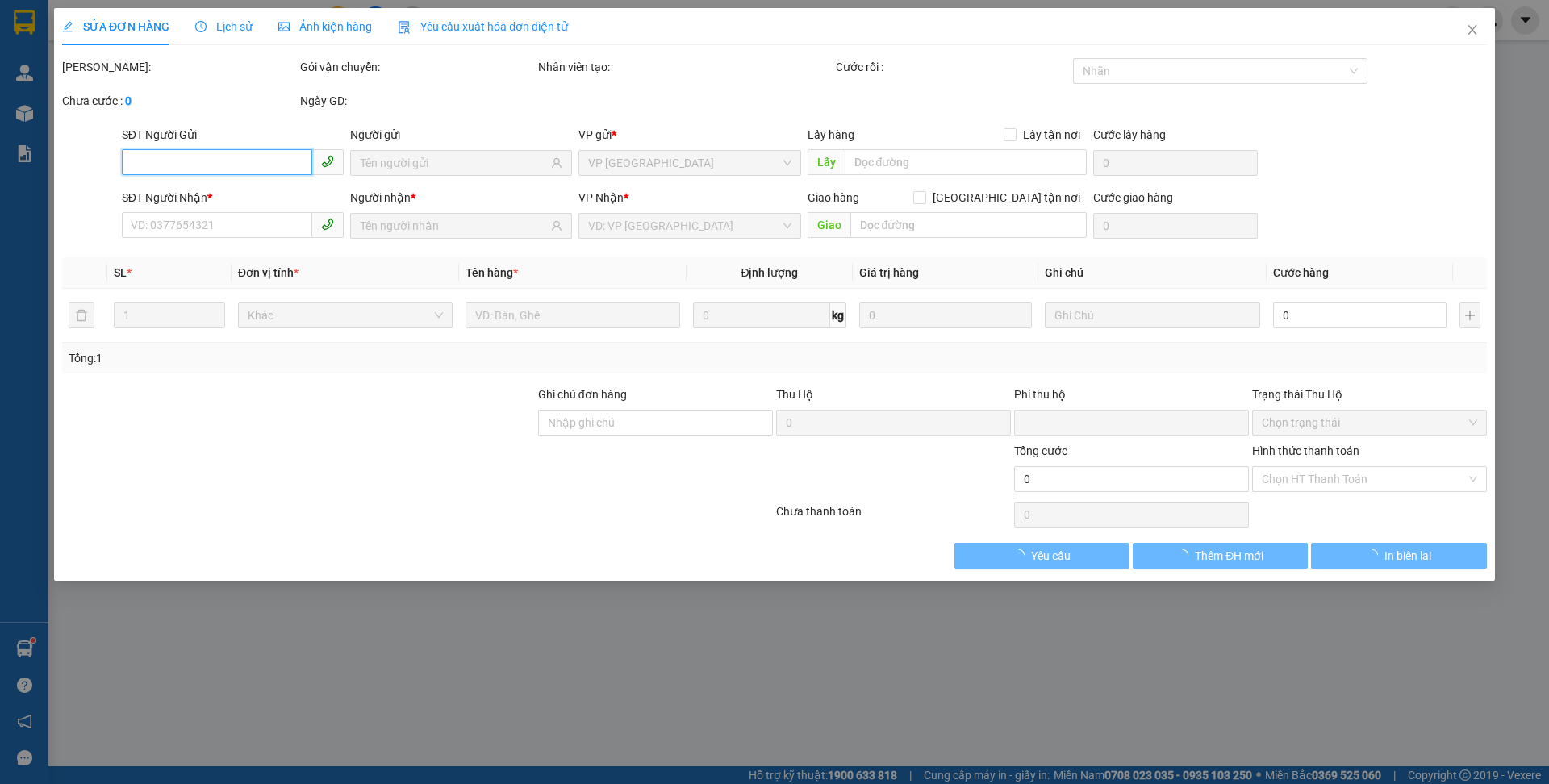
type input "0388785248"
type input "Quốc"
type input "0353297279"
type input "Tiên"
type input "0"
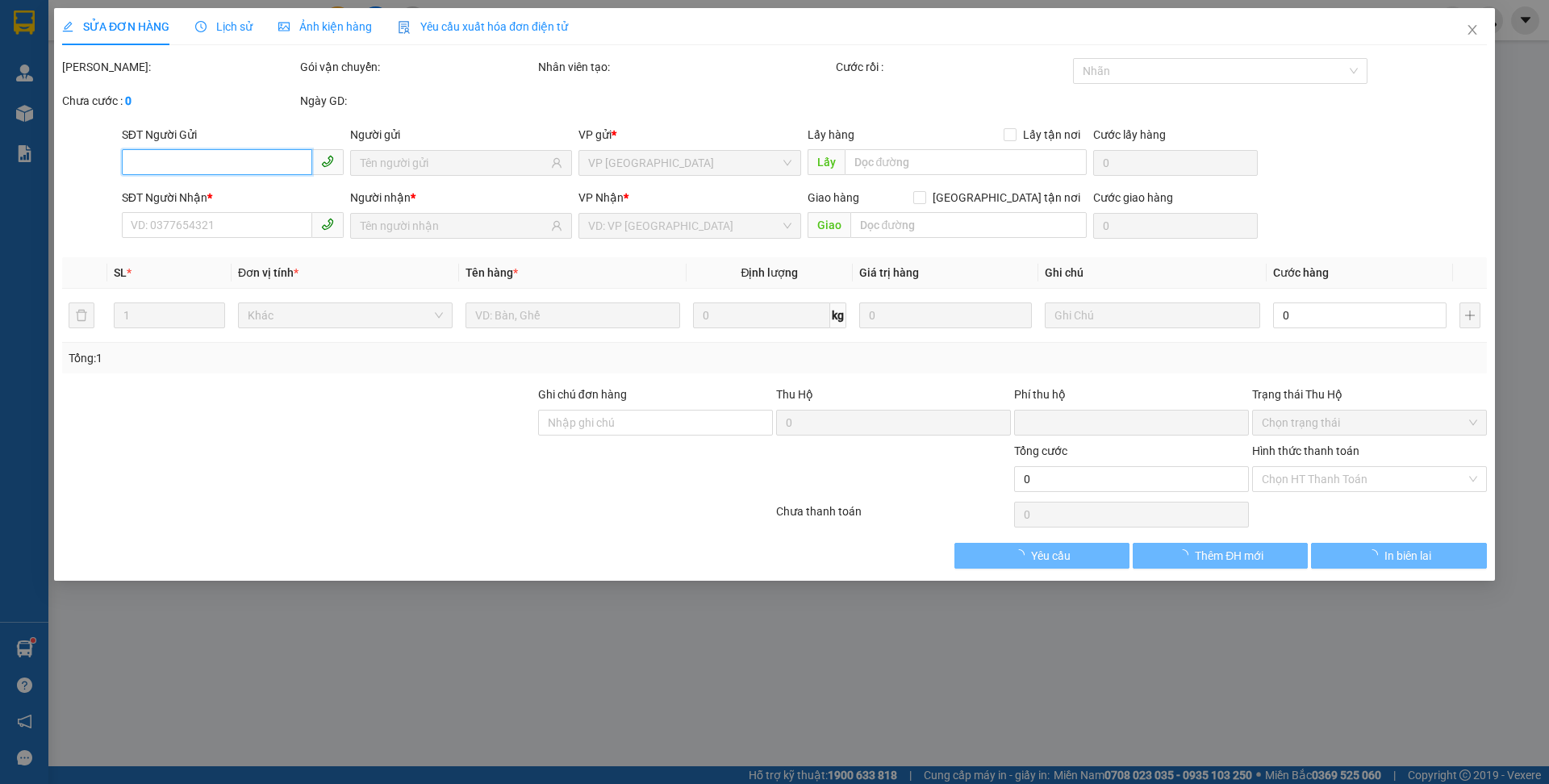
type input "50.000"
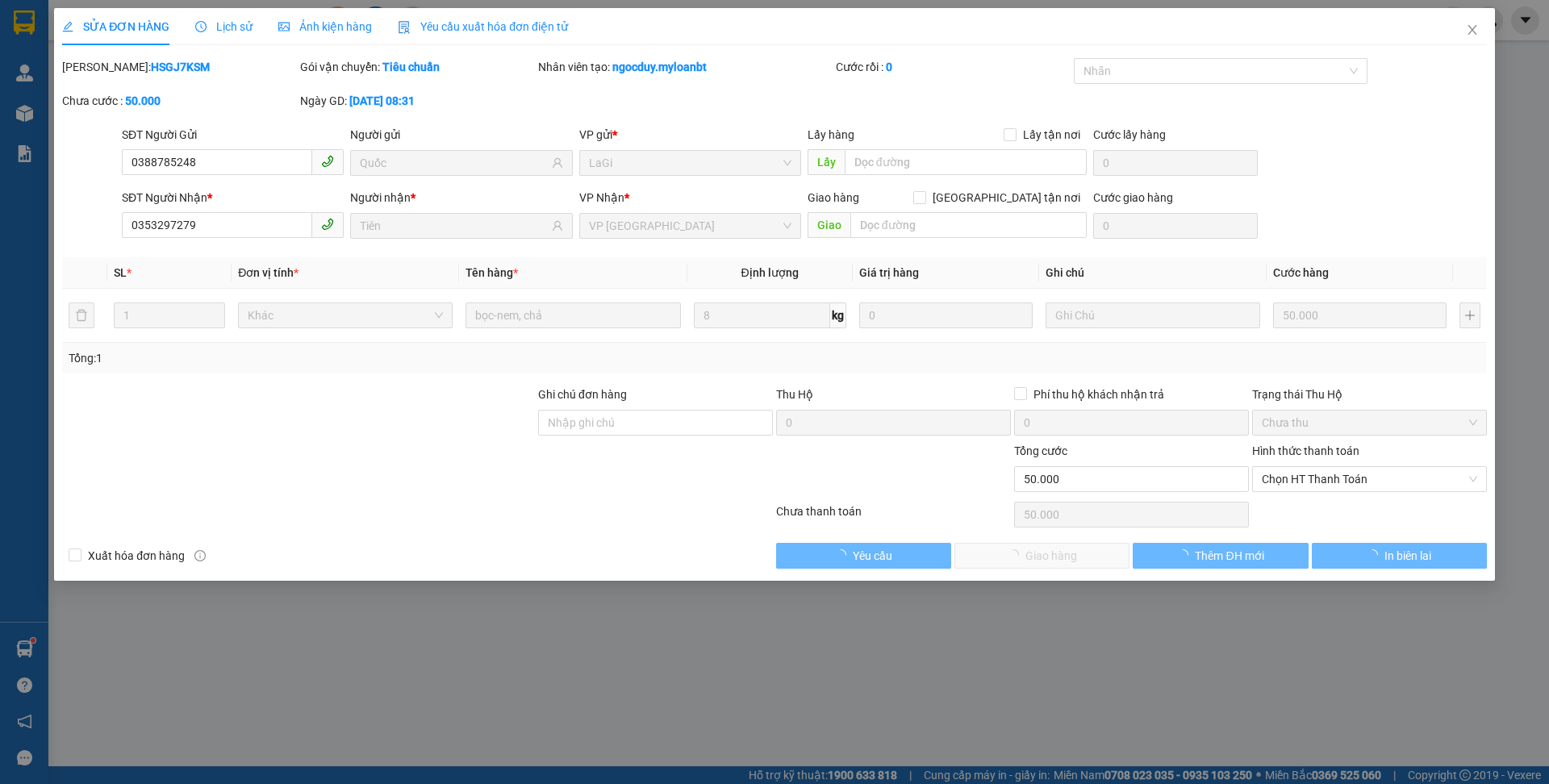
click at [1345, 492] on div "Hình thức thanh toán Chọn HT Thanh Toán" at bounding box center [1369, 470] width 235 height 56
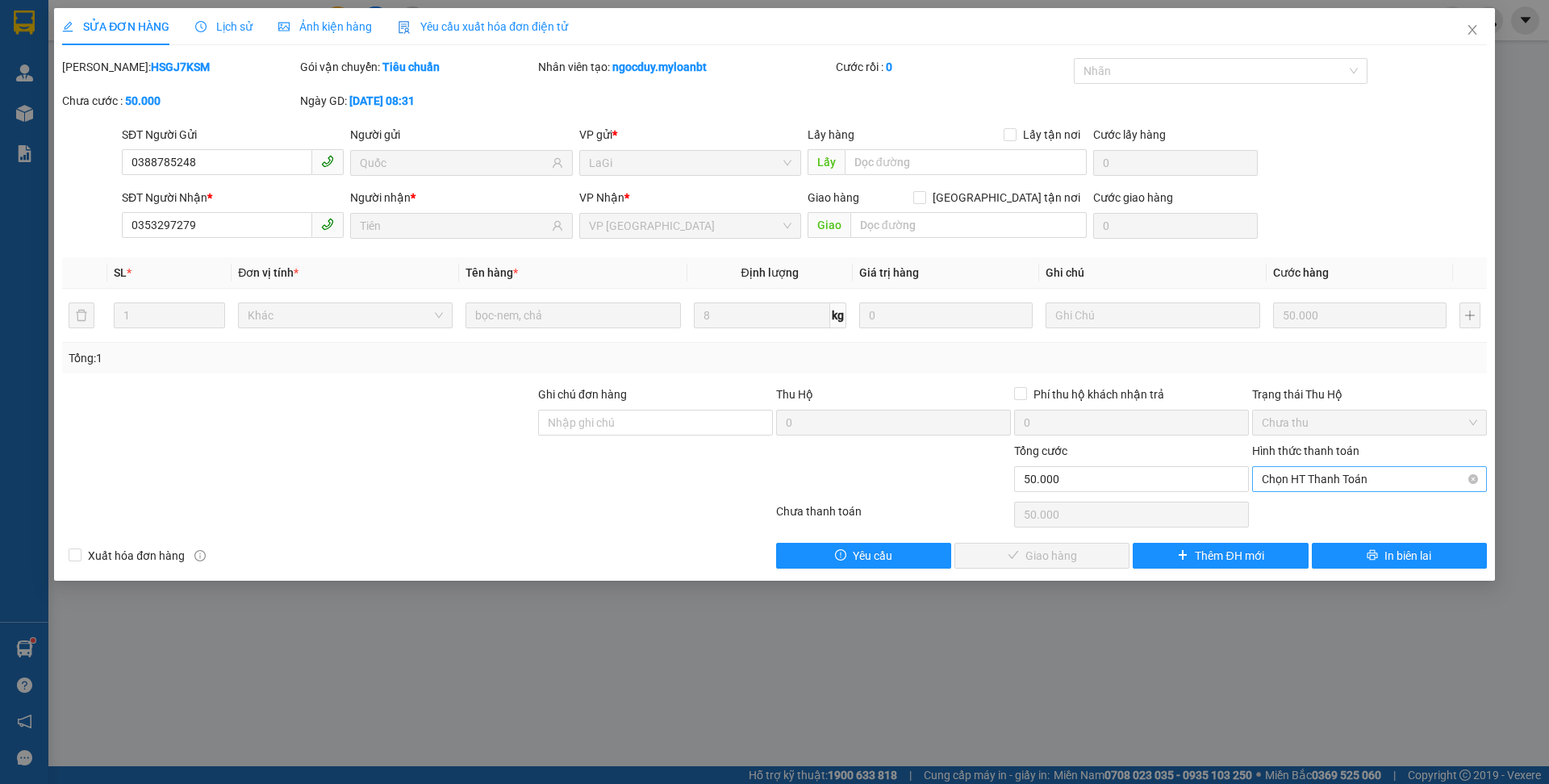
click at [1347, 486] on span "Chọn HT Thanh Toán" at bounding box center [1369, 478] width 215 height 24
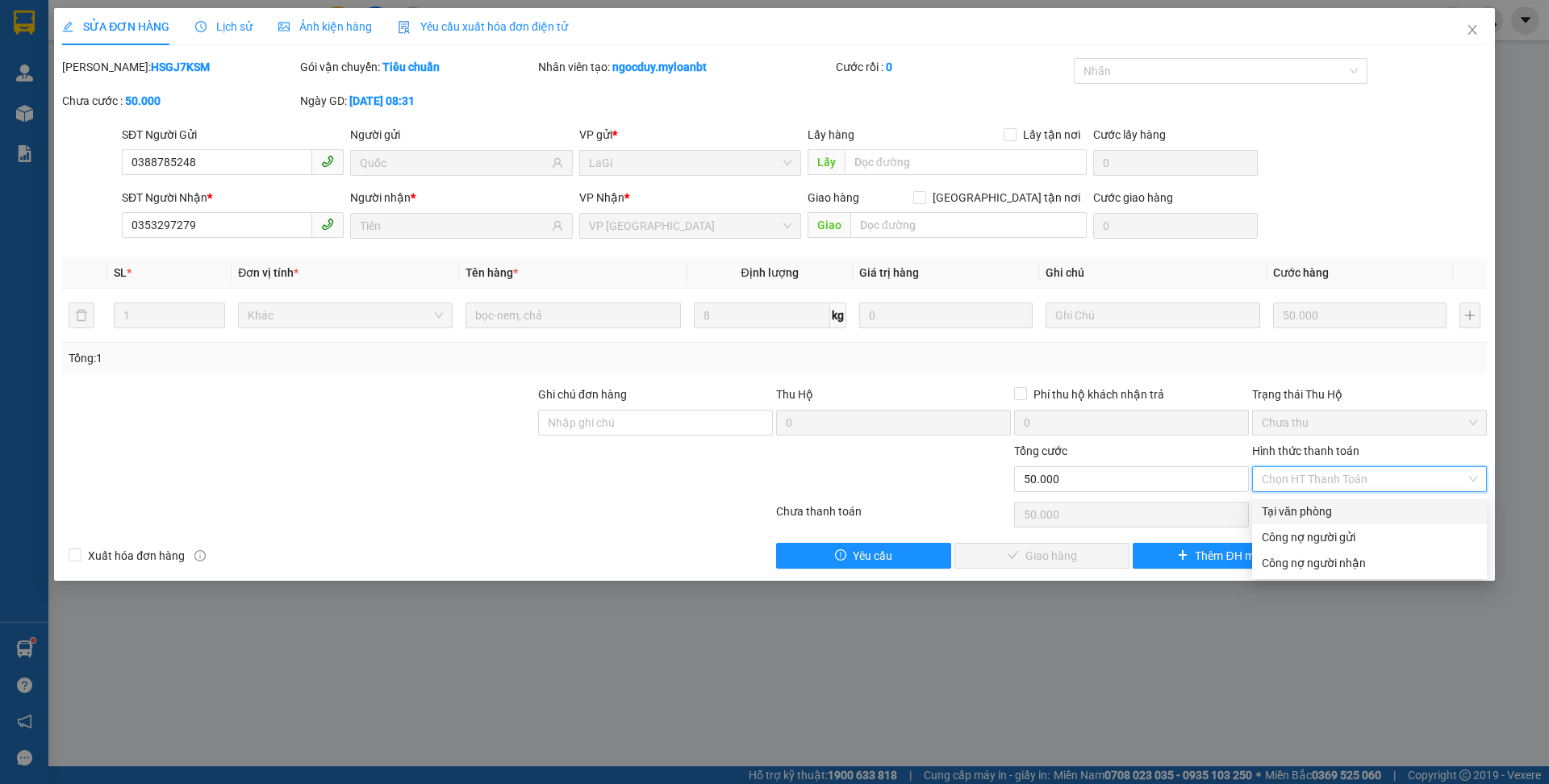
click at [1330, 507] on div "Tại văn phòng" at bounding box center [1369, 512] width 215 height 18
type input "0"
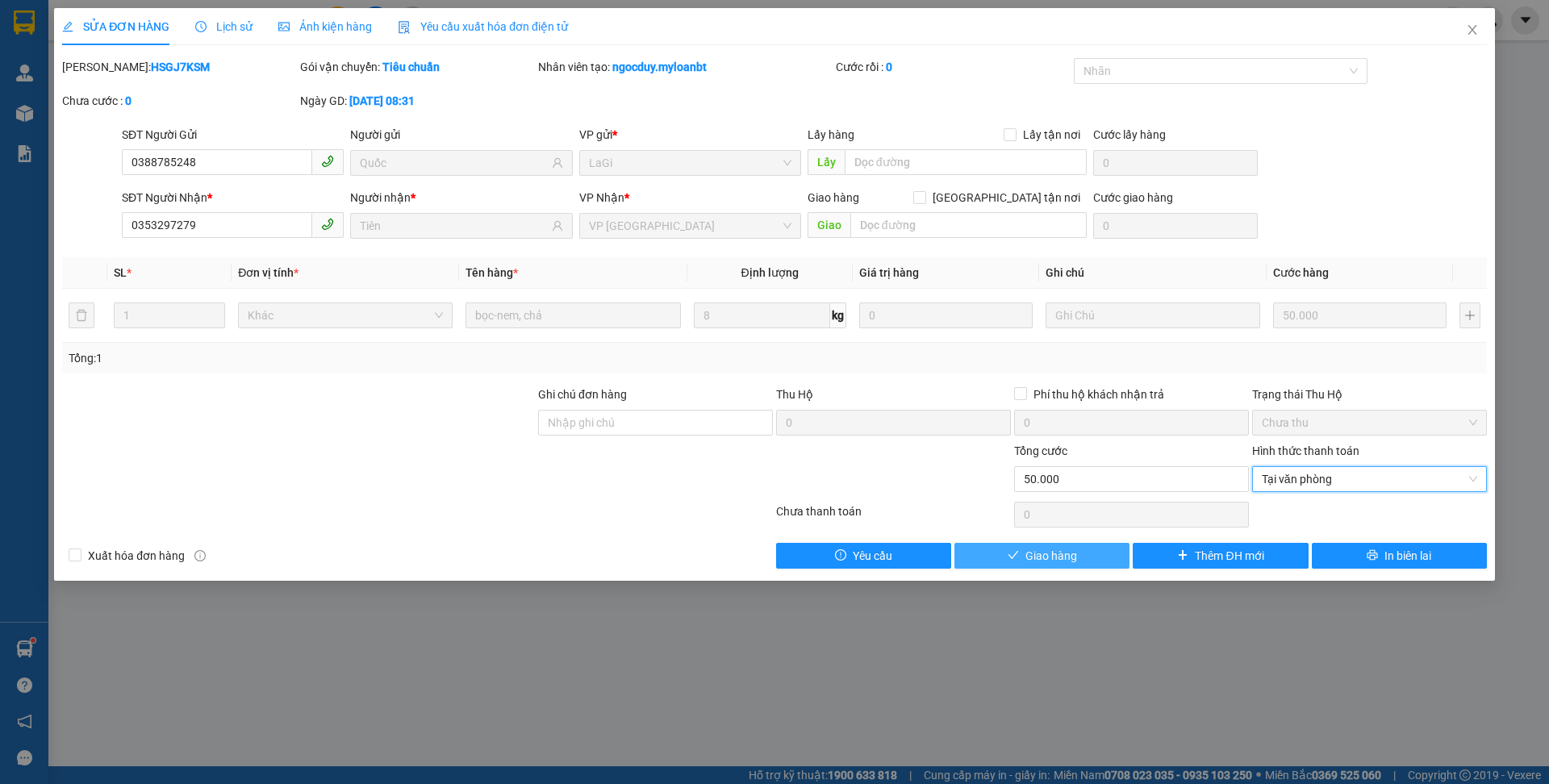
click at [1084, 559] on button "Giao hàng" at bounding box center [1041, 555] width 175 height 25
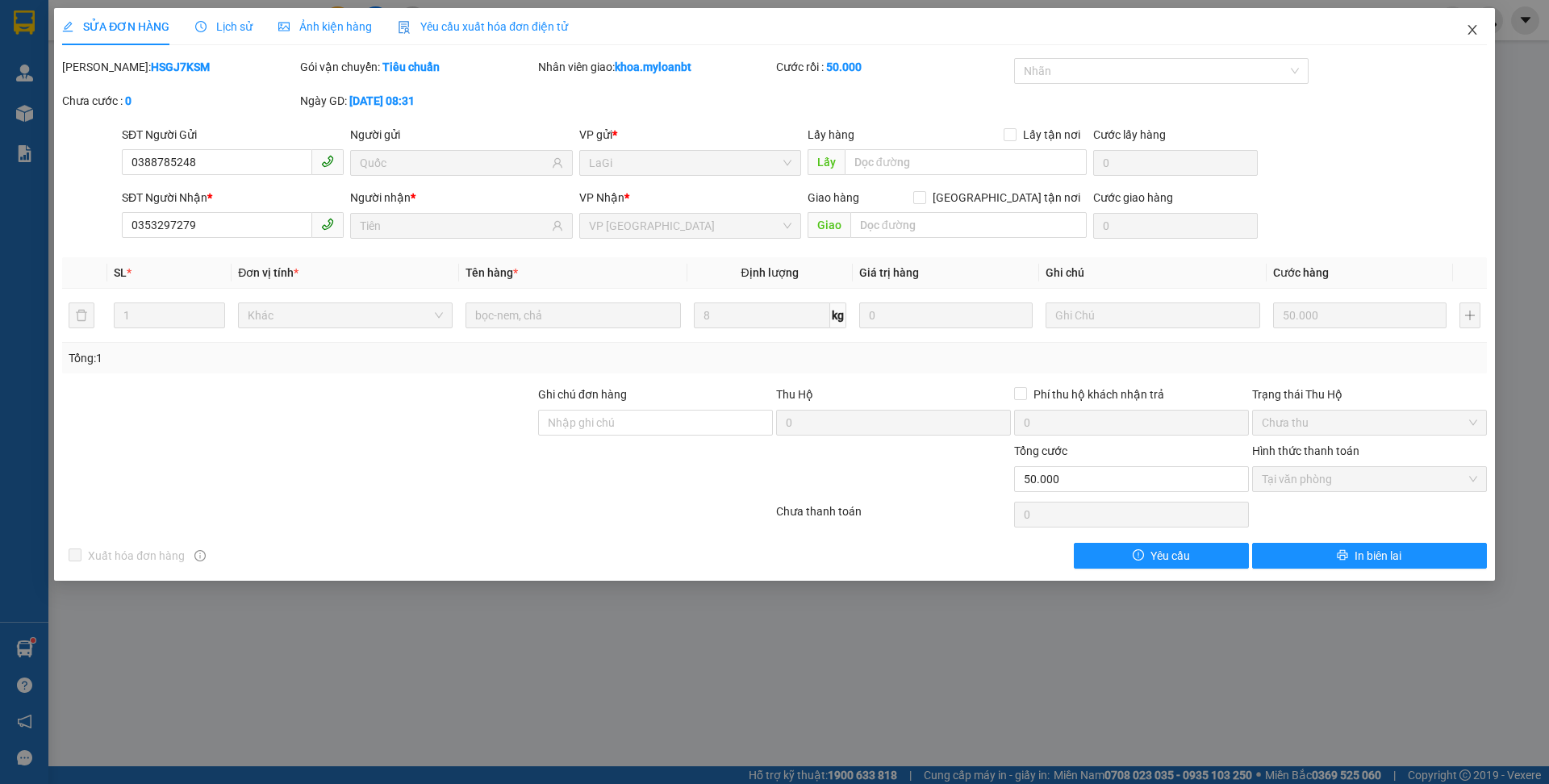
click at [1491, 28] on span "Close" at bounding box center [1473, 31] width 45 height 45
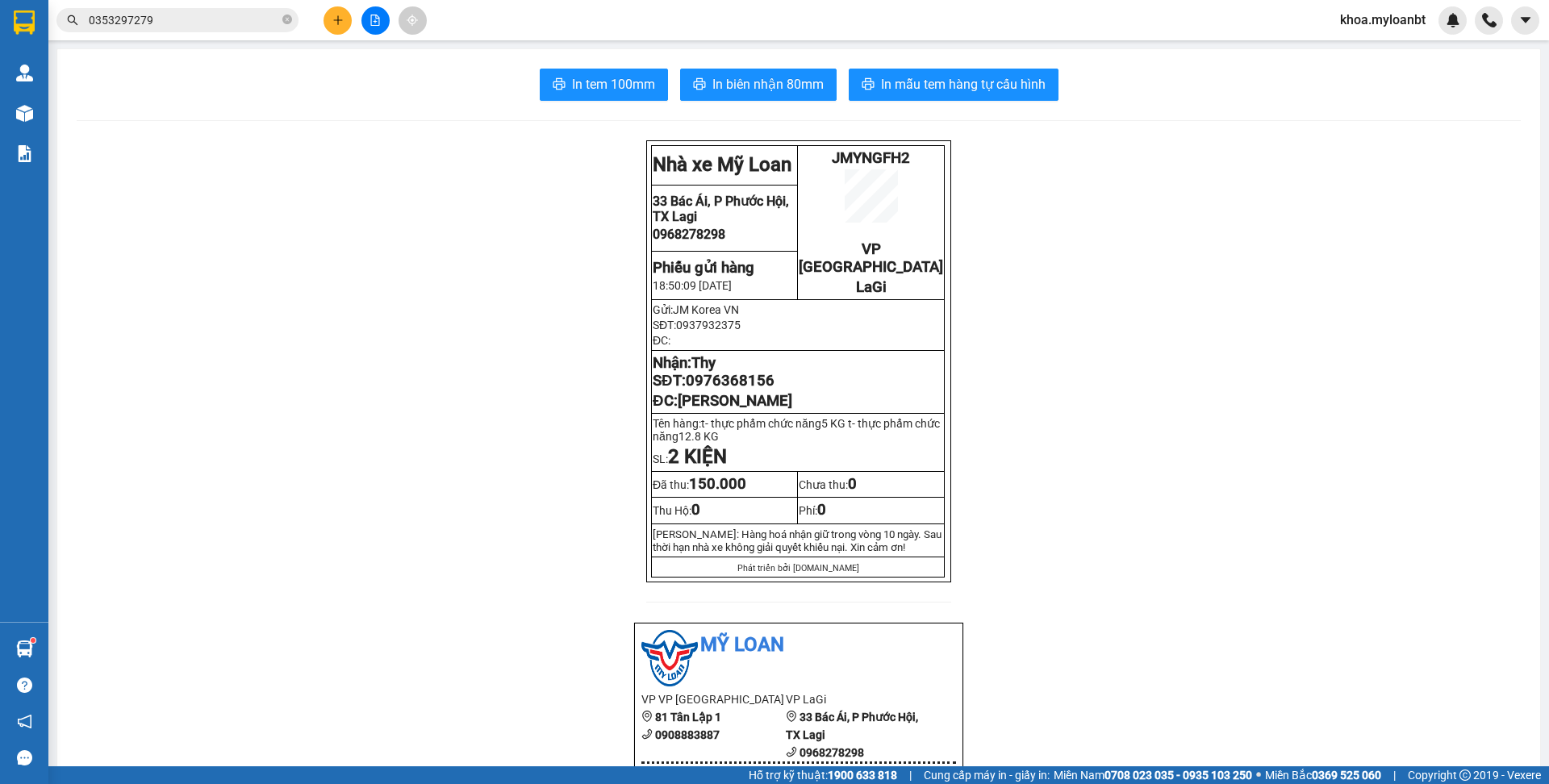
click at [915, 98] on button "In mẫu tem hàng tự cấu hình" at bounding box center [953, 85] width 210 height 33
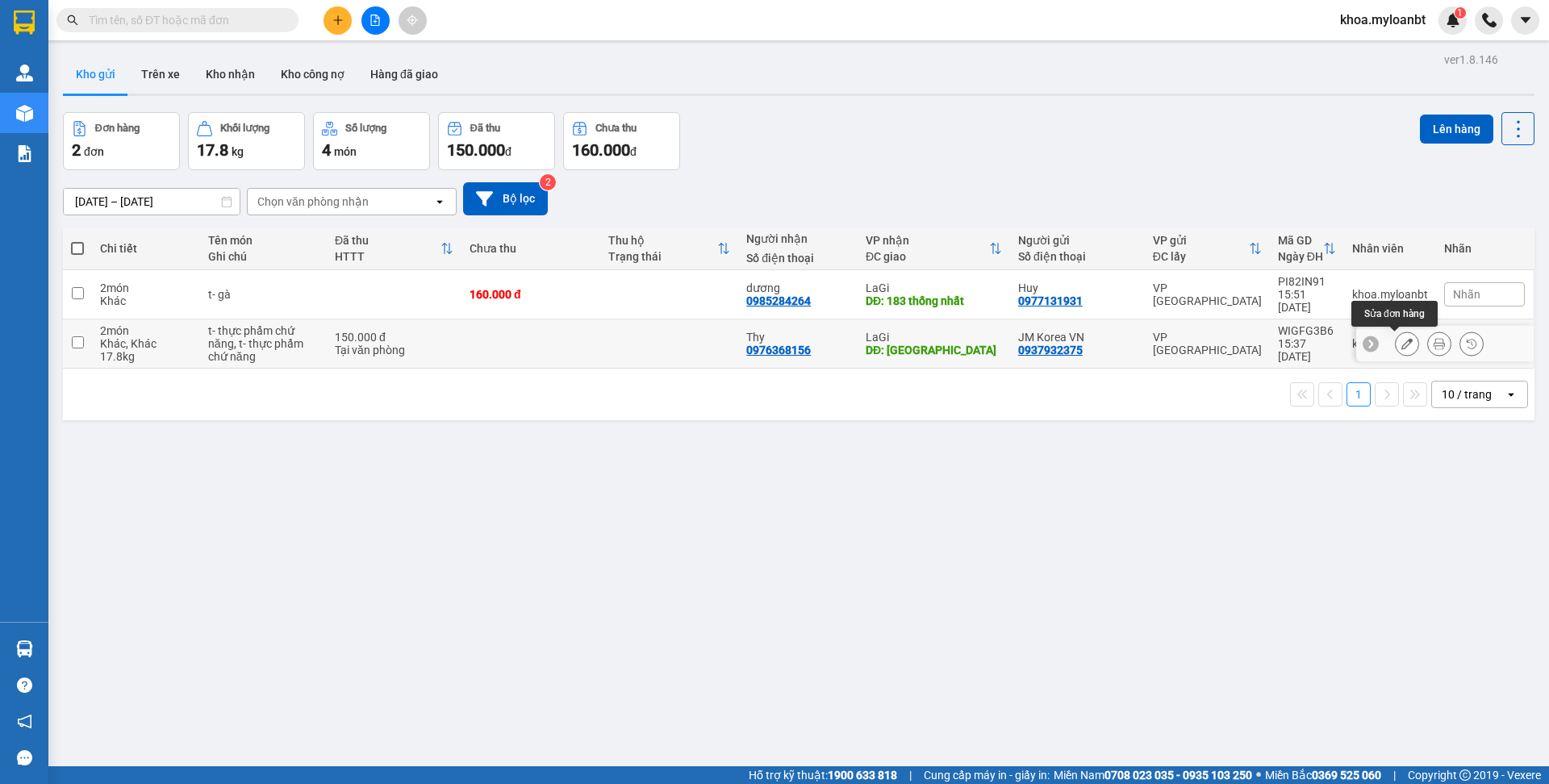
click at [1401, 343] on icon at bounding box center [1406, 343] width 11 height 11
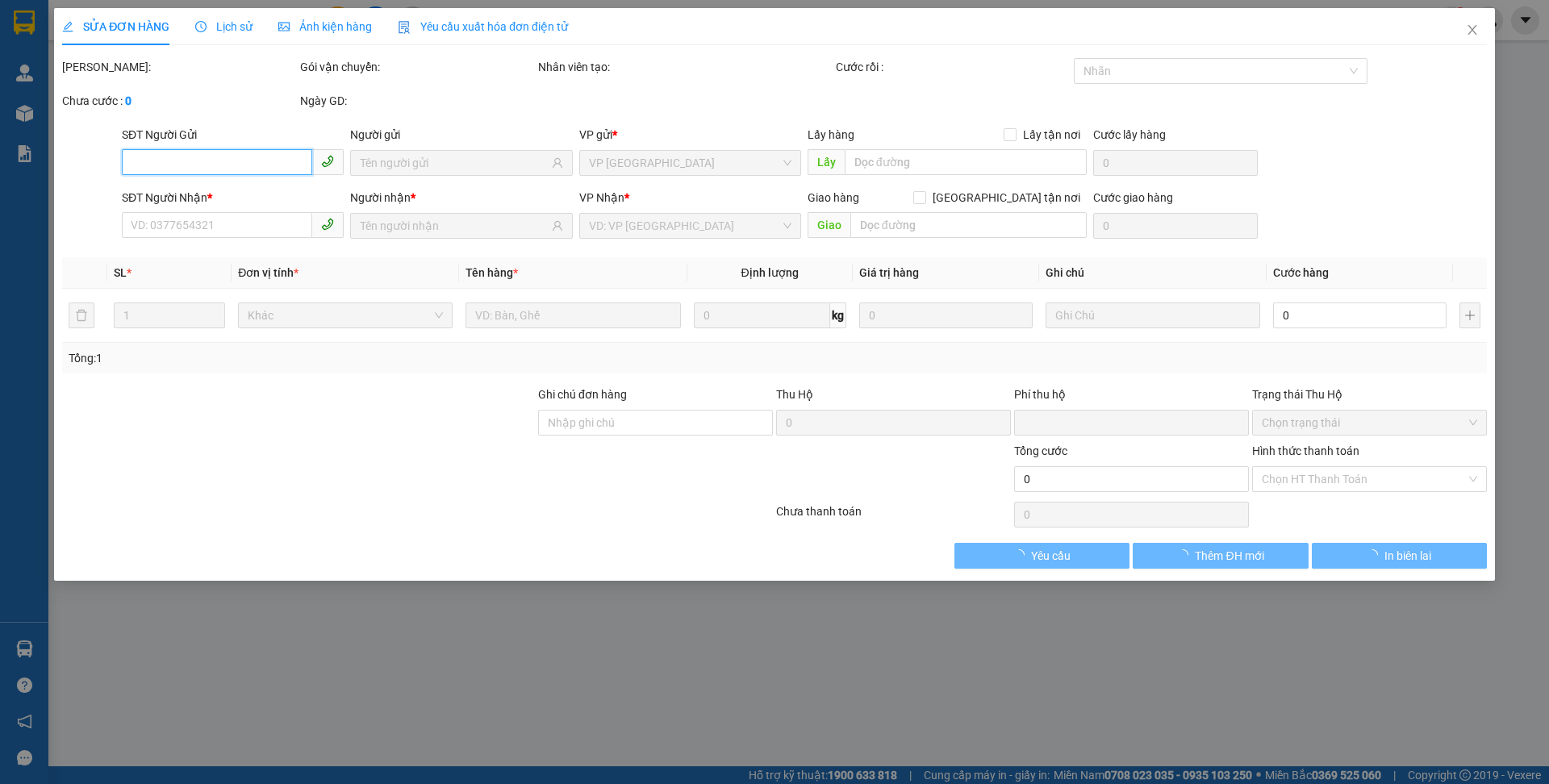
type input "0937932375"
type input "0976368156"
type input "[PERSON_NAME]"
type input "0"
type input "150.000"
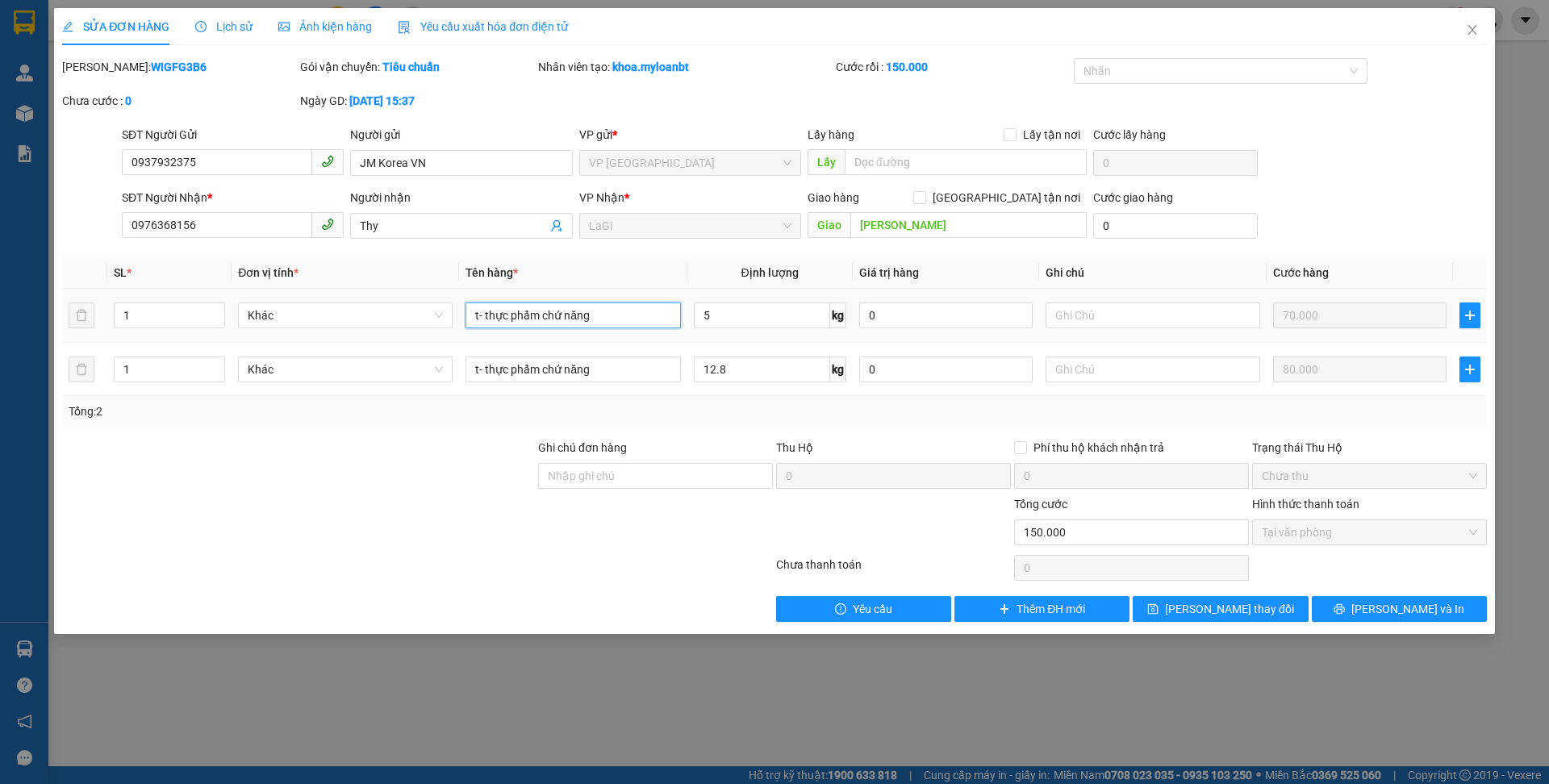
click at [612, 314] on input "t- thực phẩm chứ năng" at bounding box center [573, 315] width 214 height 25
click at [565, 318] on input "t- thực phẩm chứ năng" at bounding box center [573, 315] width 214 height 25
click at [604, 321] on input "t- thực phẩm chức năng" at bounding box center [573, 315] width 214 height 25
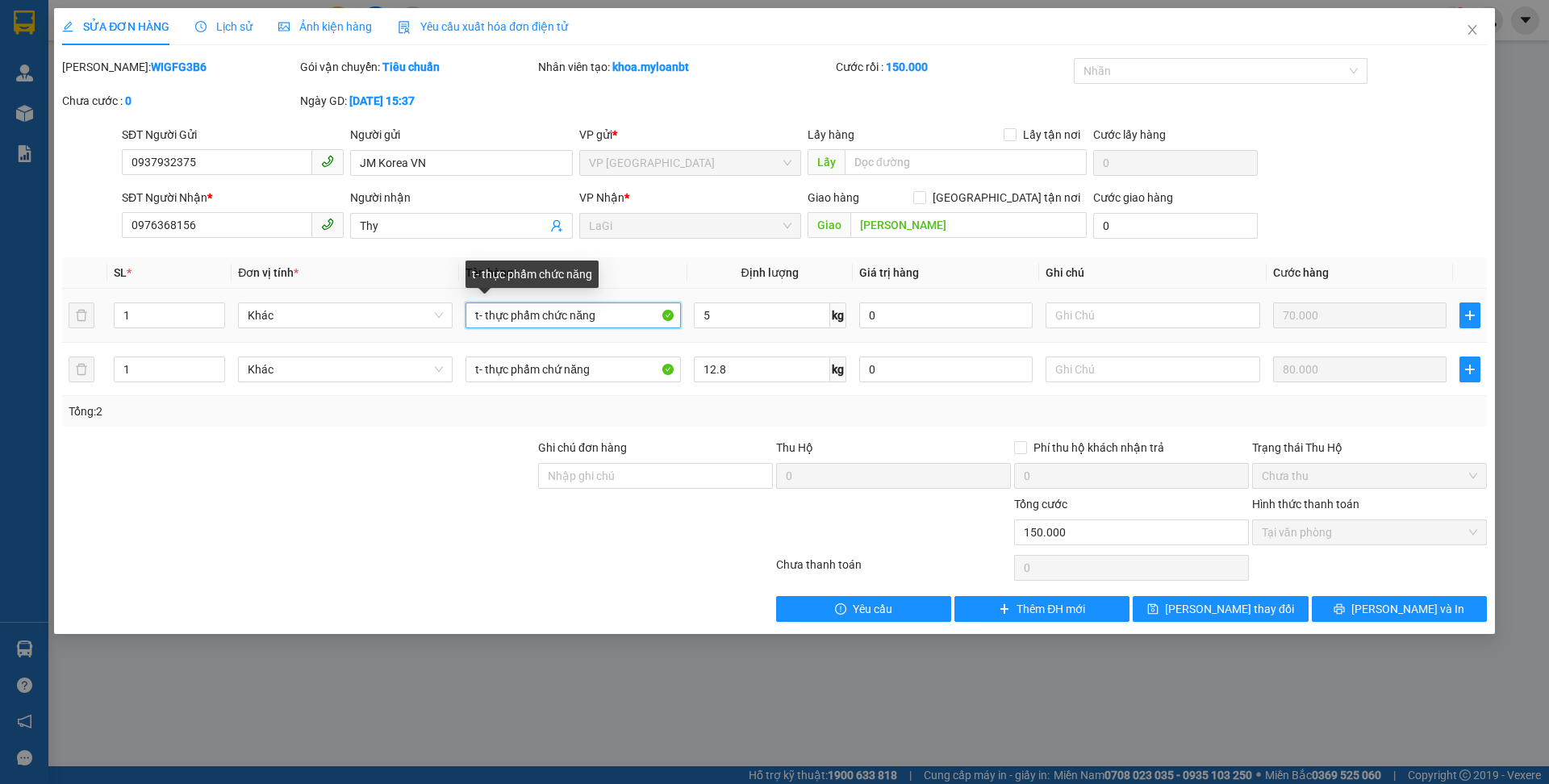
click at [604, 321] on input "t- thực phẩm chức năng" at bounding box center [573, 315] width 214 height 25
click at [602, 315] on input "t- thực phẩm chức năng" at bounding box center [573, 315] width 214 height 25
type input "t- thực phẩm chức năng"
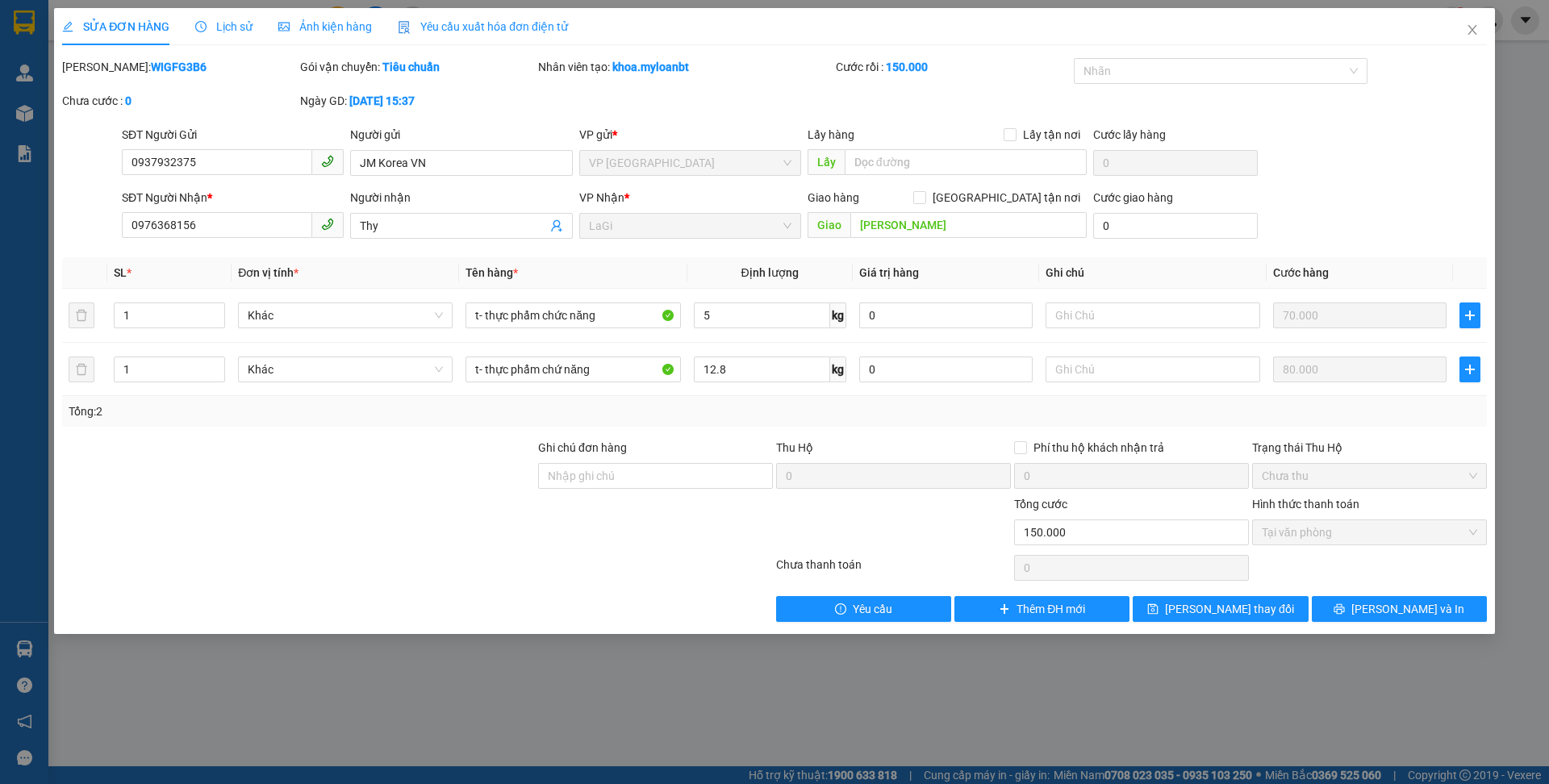
click at [163, 69] on b "WIGFG3B6" at bounding box center [178, 67] width 55 height 13
click at [1504, 37] on div "SỬA ĐƠN HÀNG Lịch sử Ảnh kiện hàng Yêu cầu xuất hóa đơn điện tử Total Paid Fee …" at bounding box center [774, 392] width 1549 height 784
click at [1479, 36] on span "Close" at bounding box center [1473, 31] width 45 height 45
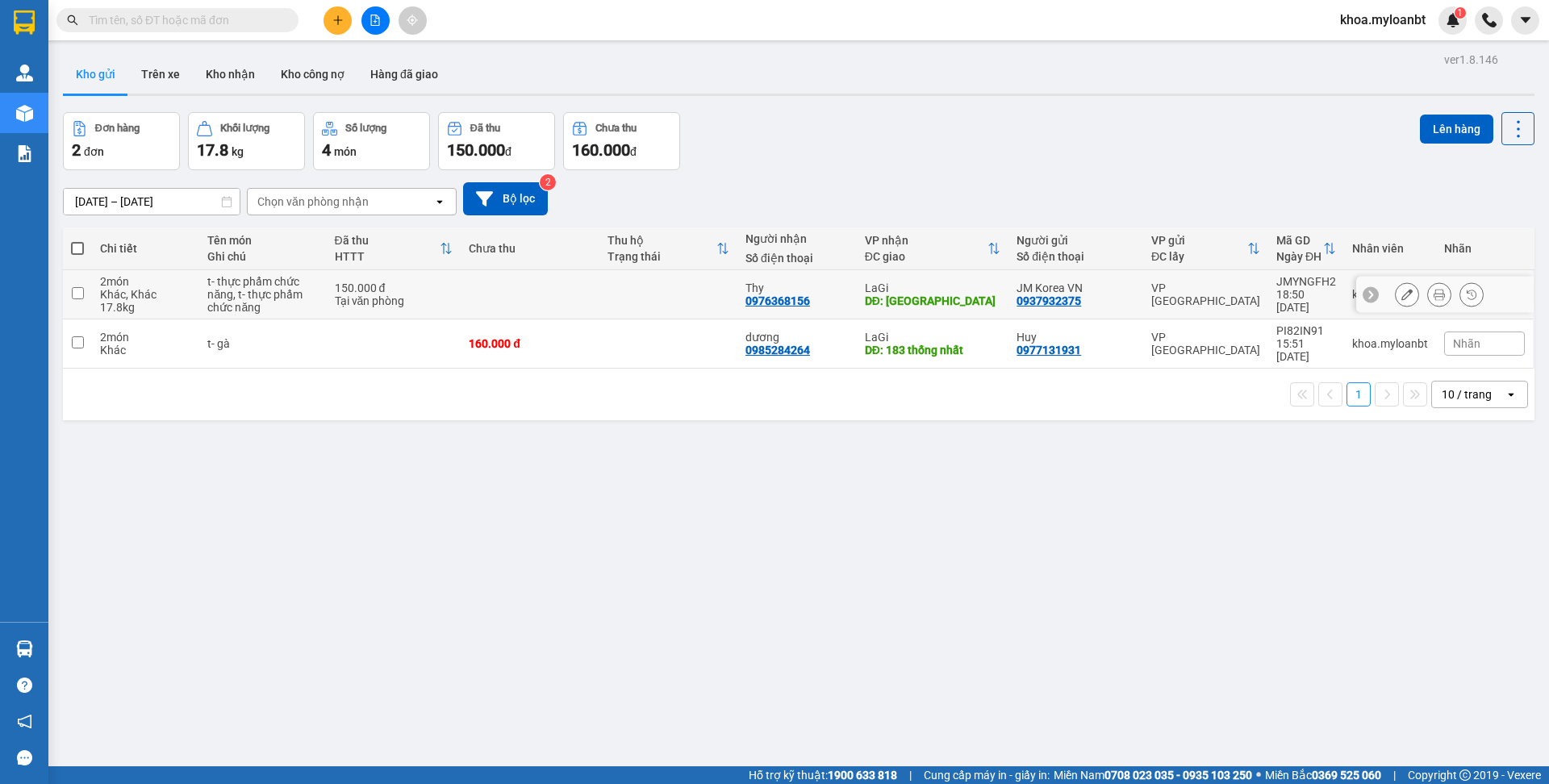
click at [1400, 301] on button at bounding box center [1406, 294] width 23 height 28
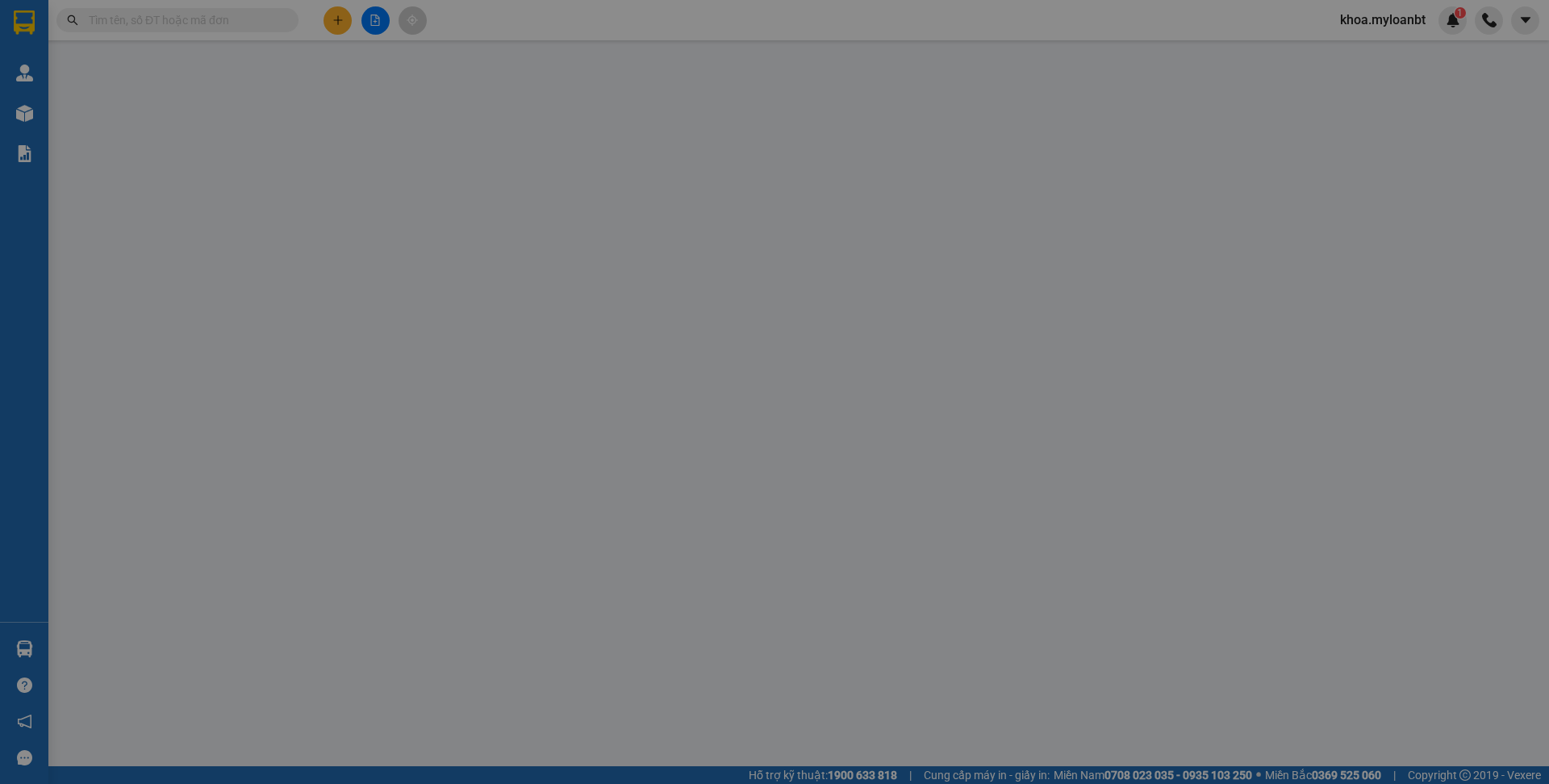
type input "0937932375"
type input "0976368156"
type input "[PERSON_NAME]"
type input "0"
type input "150.000"
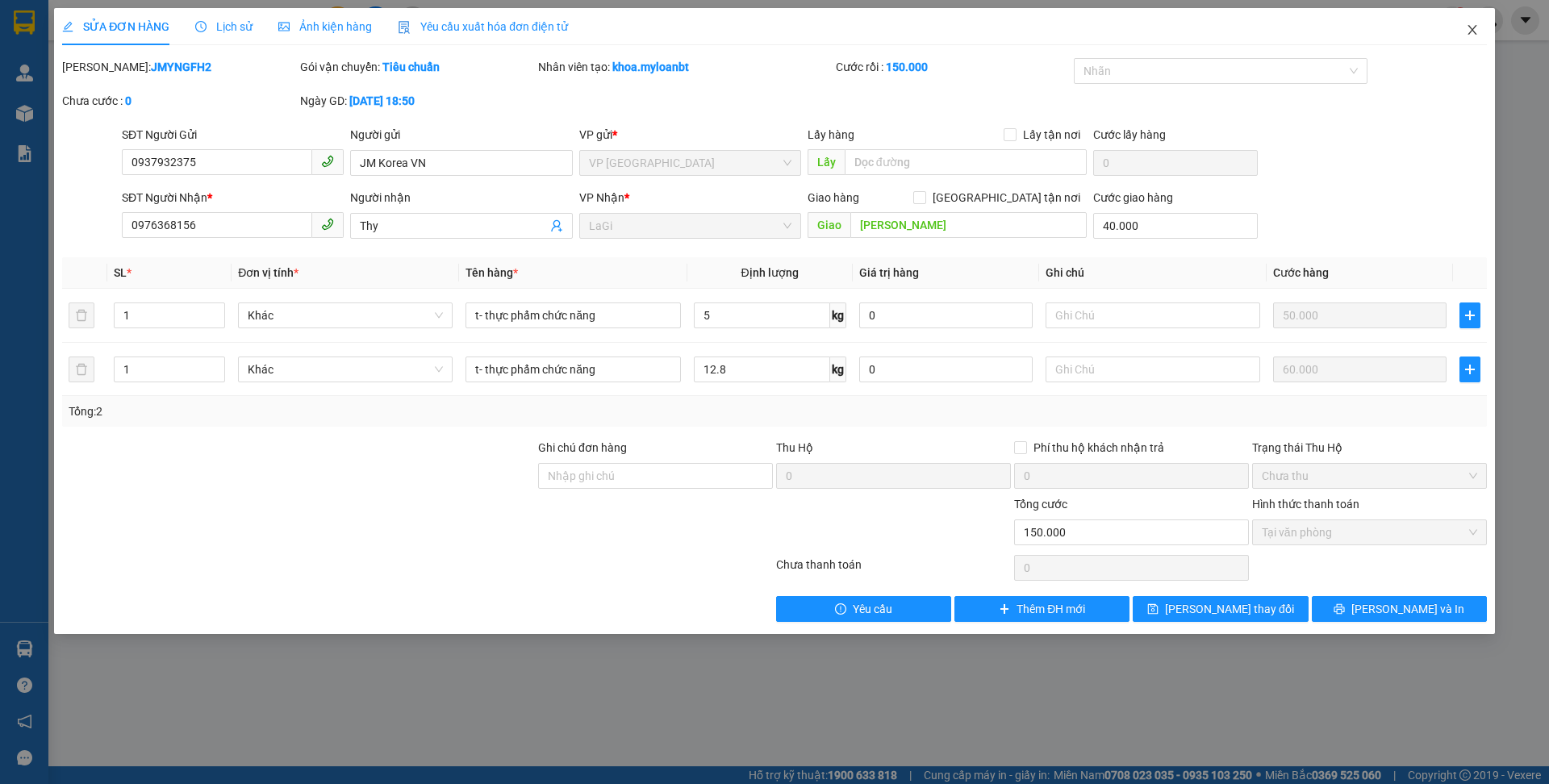
click at [1485, 39] on span "Close" at bounding box center [1473, 31] width 45 height 45
